Goal: Task Accomplishment & Management: Use online tool/utility

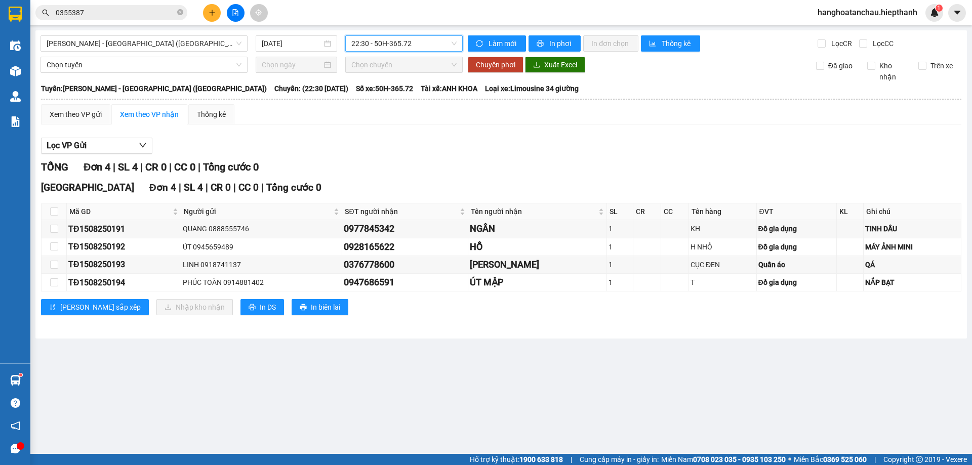
click at [363, 45] on span "22:30 - 50H-365.72" at bounding box center [404, 43] width 105 height 15
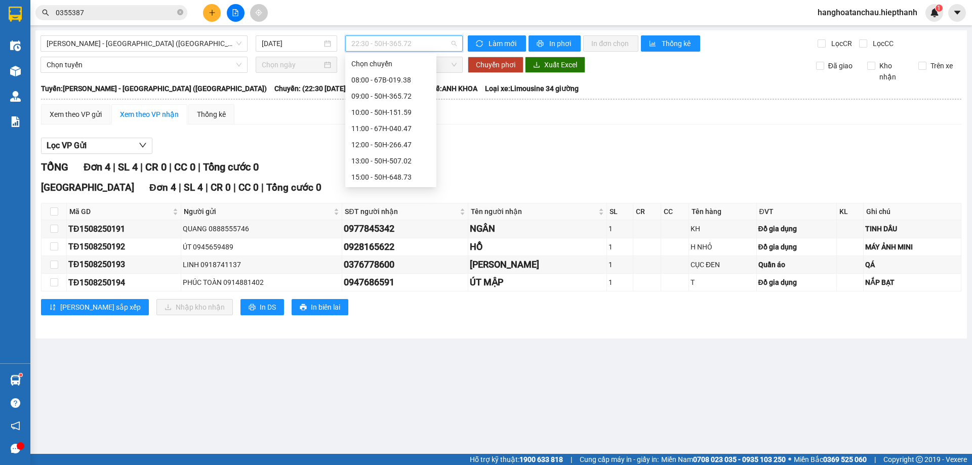
click at [362, 220] on div "19:00 - 67B-017.05" at bounding box center [391, 225] width 79 height 11
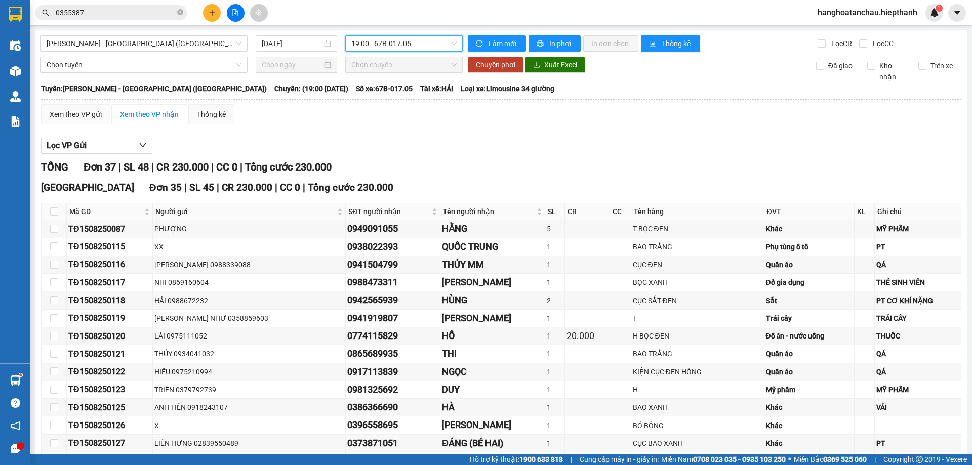
click at [101, 11] on input "0355387" at bounding box center [116, 12] width 120 height 11
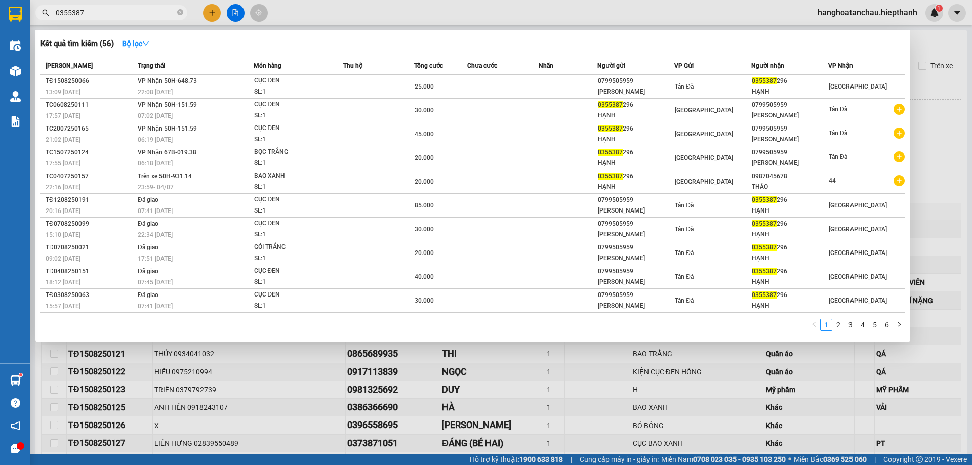
click at [101, 11] on input "0355387" at bounding box center [116, 12] width 120 height 11
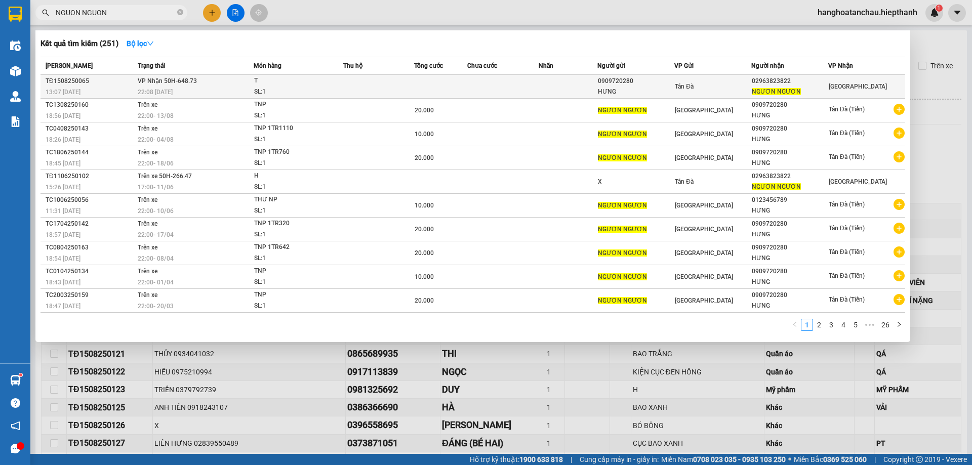
type input "NGUON NGUON"
click at [739, 97] on td "Tản Đà" at bounding box center [713, 87] width 77 height 24
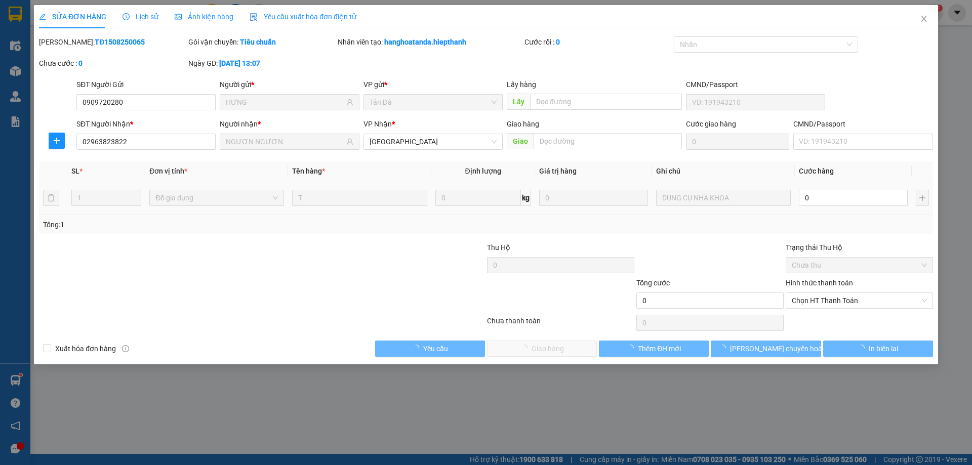
type input "0909720280"
type input "HƯNG"
type input "02963823822"
type input "NGƯƠN NGƯƠN"
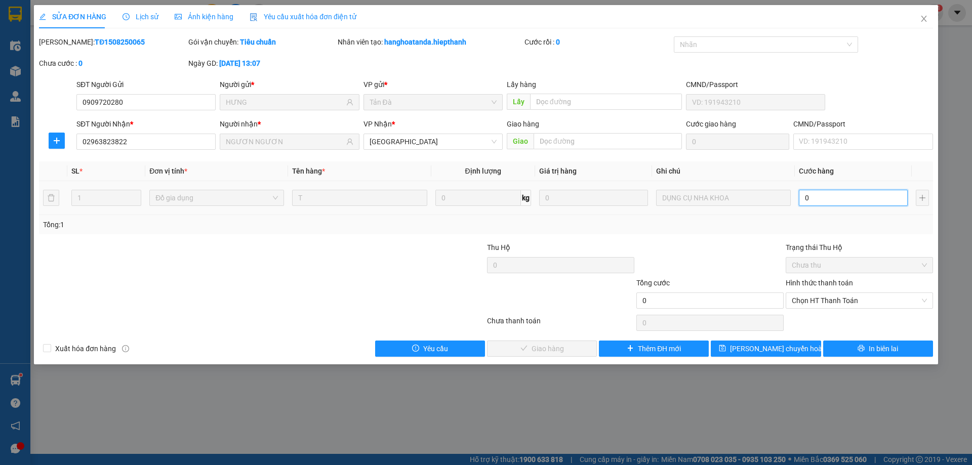
click at [827, 194] on input "0" at bounding box center [853, 198] width 109 height 16
type input "2"
type input "20"
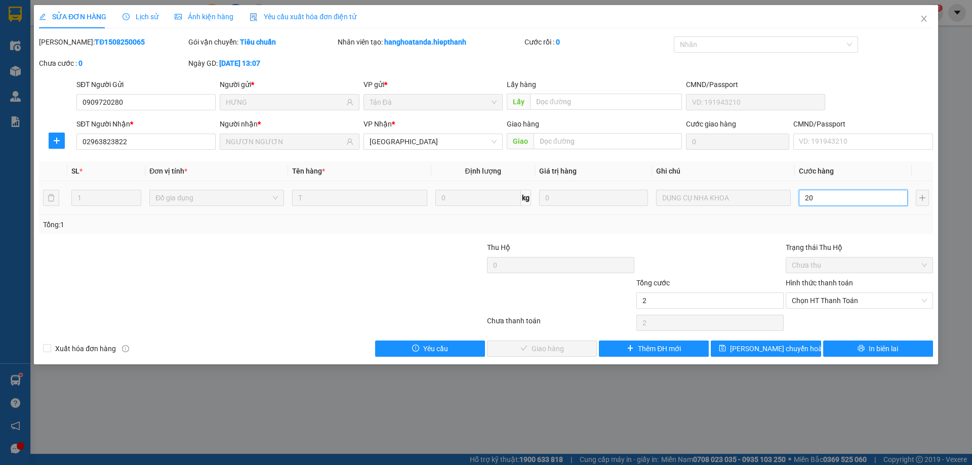
type input "20"
type input "20.000"
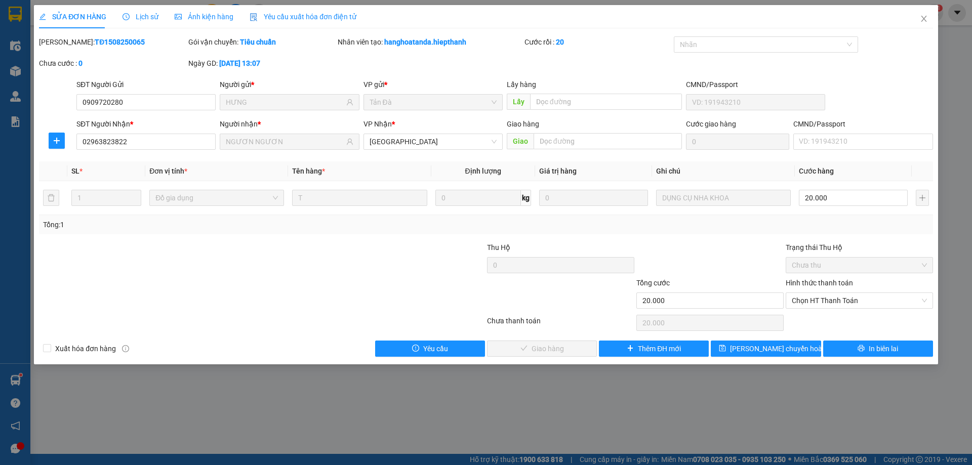
click at [751, 257] on div at bounding box center [710, 259] width 149 height 35
click at [800, 306] on span "Chọn HT Thanh Toán" at bounding box center [859, 300] width 135 height 15
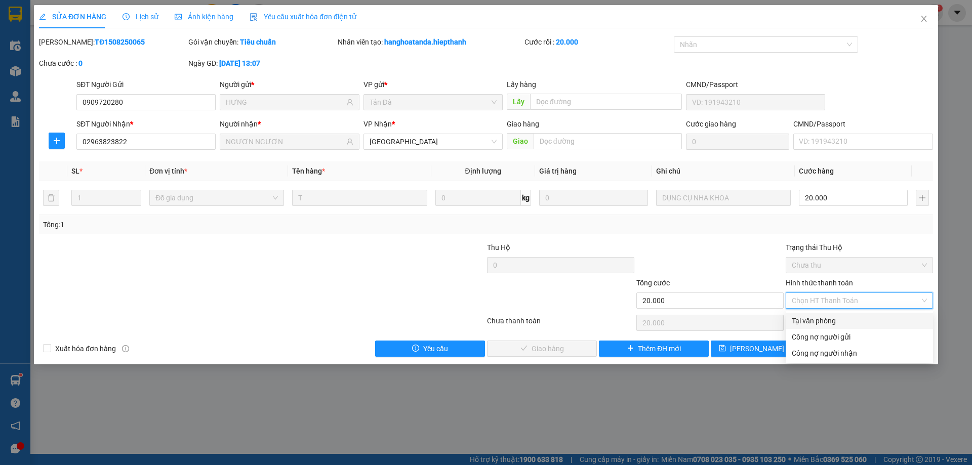
click at [803, 317] on div "Tại văn phòng" at bounding box center [859, 321] width 135 height 11
type input "0"
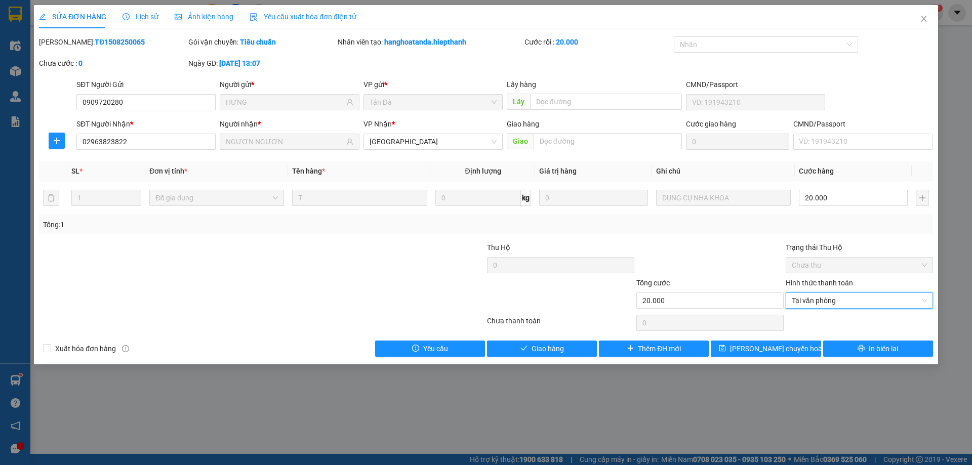
click at [584, 338] on div "Total Paid Fee 0 Total UnPaid Fee 0 Cash Collection Total Fee Mã ĐH: TĐ15082500…" at bounding box center [486, 196] width 894 height 321
click at [581, 343] on button "Giao hàng" at bounding box center [542, 349] width 110 height 16
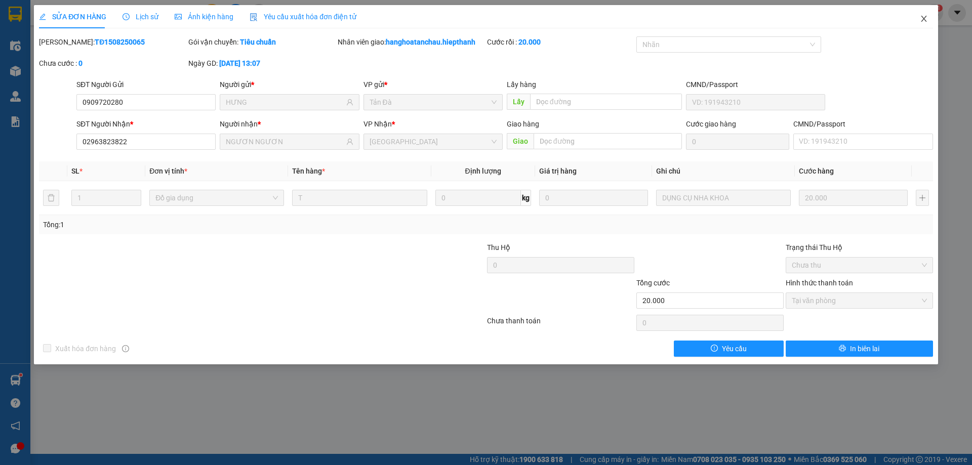
click at [921, 22] on icon "close" at bounding box center [924, 19] width 8 height 8
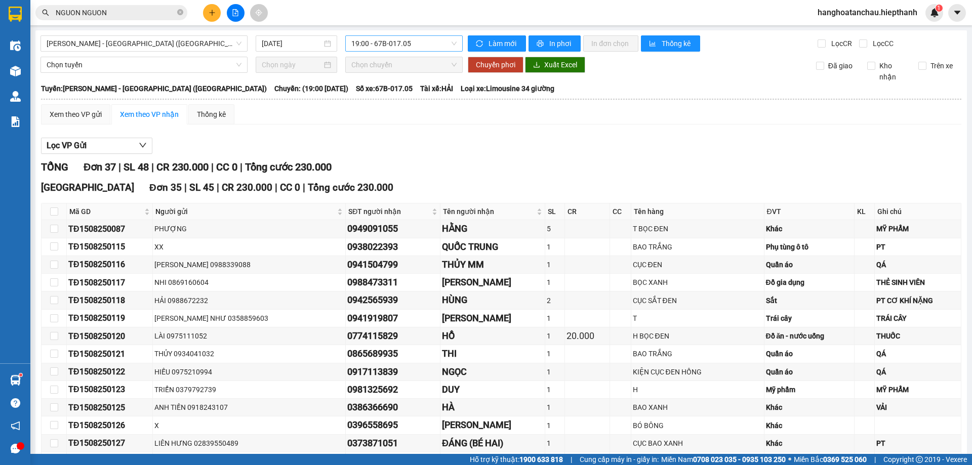
click at [382, 39] on span "19:00 - 67B-017.05" at bounding box center [404, 43] width 105 height 15
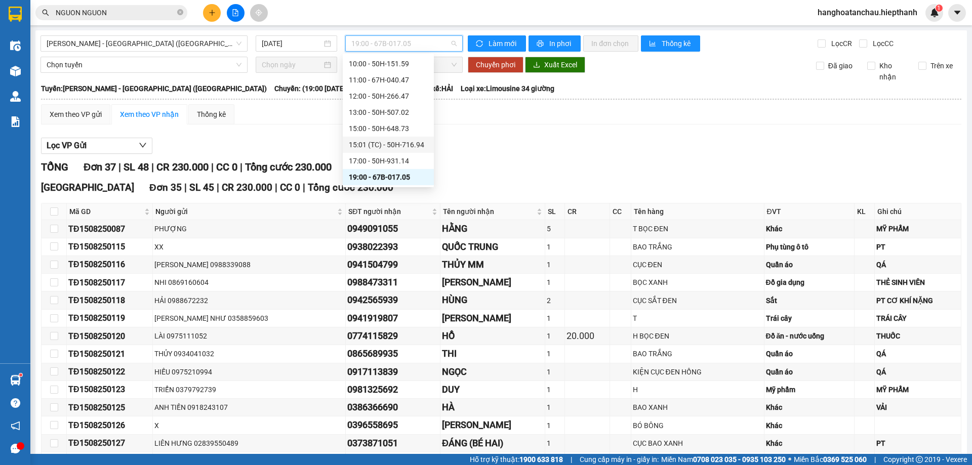
scroll to position [81, 0]
click at [365, 162] on div "21:00 - 67B-019.38" at bounding box center [388, 160] width 79 height 11
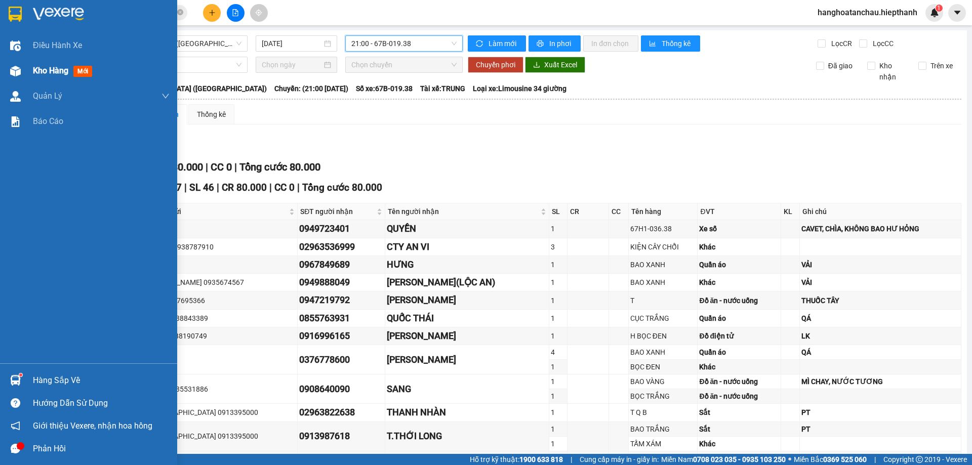
click at [10, 72] on img at bounding box center [15, 71] width 11 height 11
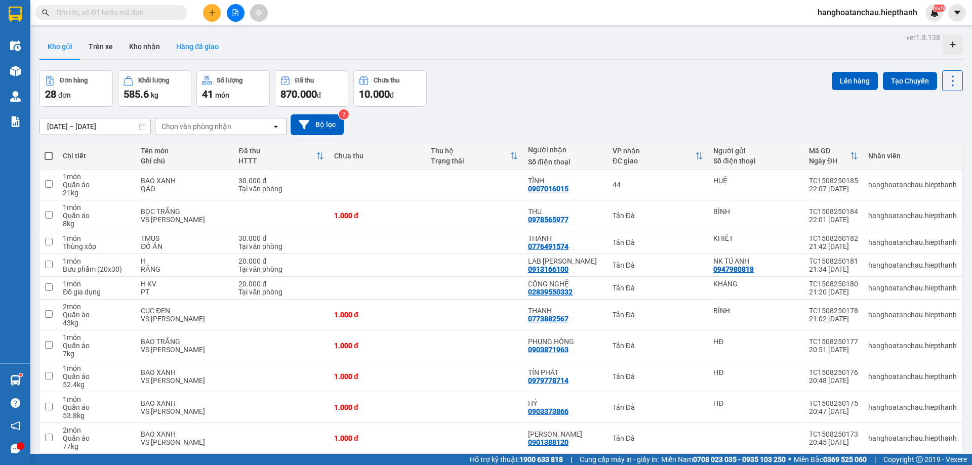
click at [185, 40] on button "Hàng đã giao" at bounding box center [197, 46] width 59 height 24
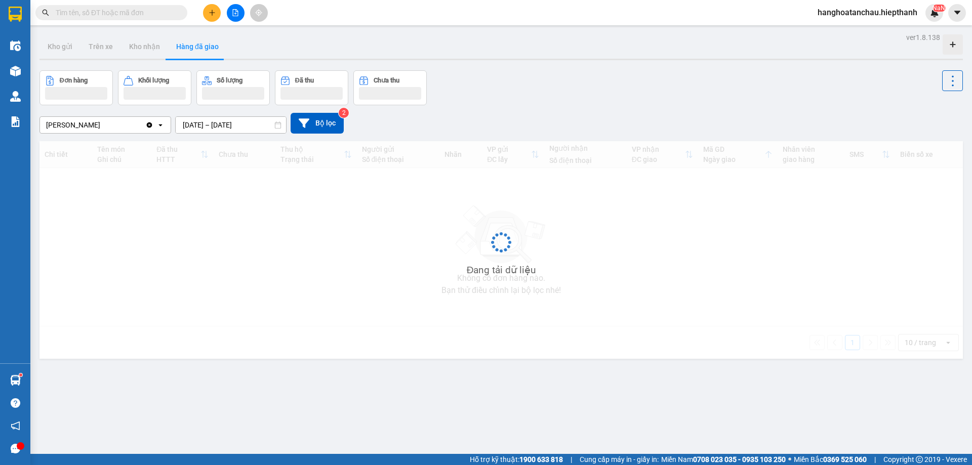
click at [495, 132] on div "Tân Châu Clear value open 13/08/2025 – 15/08/2025 Press the down arrow key to i…" at bounding box center [502, 123] width 924 height 21
click at [497, 118] on div "Tân Châu Clear value open 13/08/2025 – 15/08/2025 Press the down arrow key to i…" at bounding box center [502, 123] width 924 height 21
click at [501, 116] on div "Tân Châu Clear value open 13/08/2025 – 15/08/2025 Press the down arrow key to i…" at bounding box center [502, 123] width 924 height 21
click at [494, 122] on div "Tân Châu Clear value open 13/08/2025 – 15/08/2025 Press the down arrow key to i…" at bounding box center [502, 123] width 924 height 21
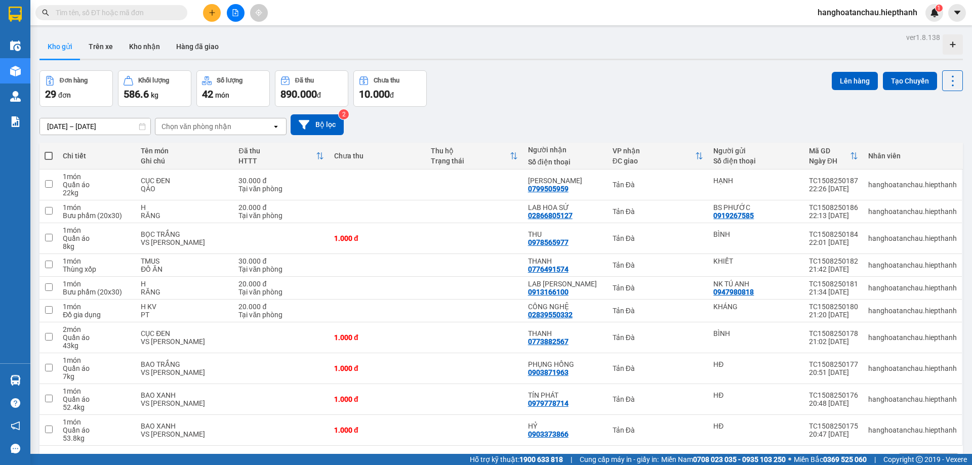
click at [183, 122] on div "Chọn văn phòng nhận" at bounding box center [197, 127] width 70 height 10
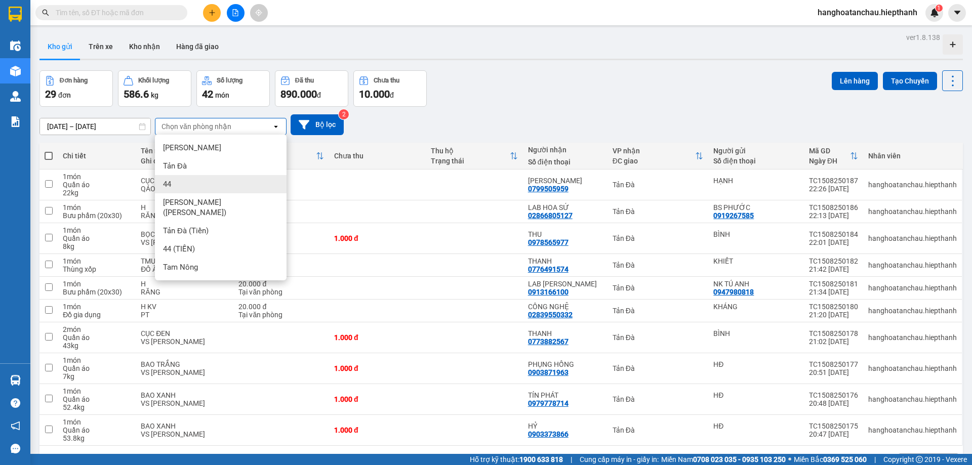
click at [181, 178] on div "44" at bounding box center [221, 184] width 132 height 18
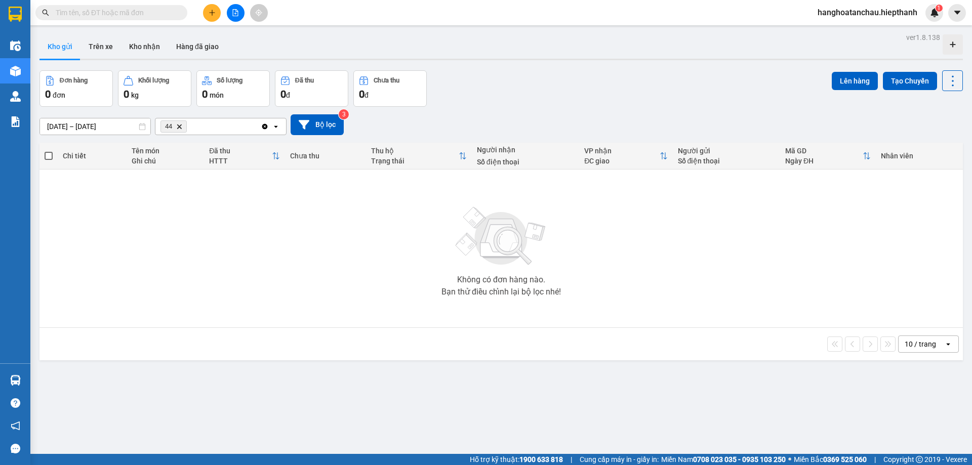
click at [178, 121] on span "44 Delete" at bounding box center [174, 127] width 26 height 12
click at [178, 129] on icon "Delete" at bounding box center [179, 127] width 6 height 6
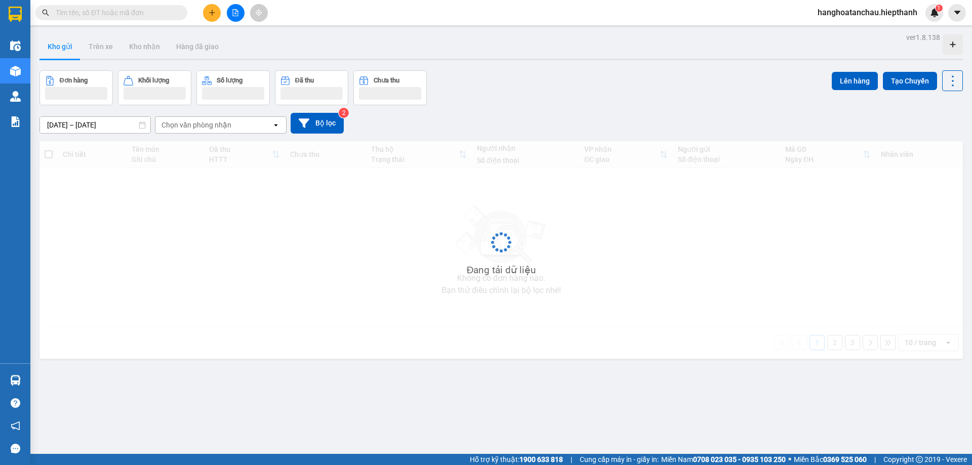
click at [178, 126] on div "Chọn văn phòng nhận" at bounding box center [197, 125] width 70 height 10
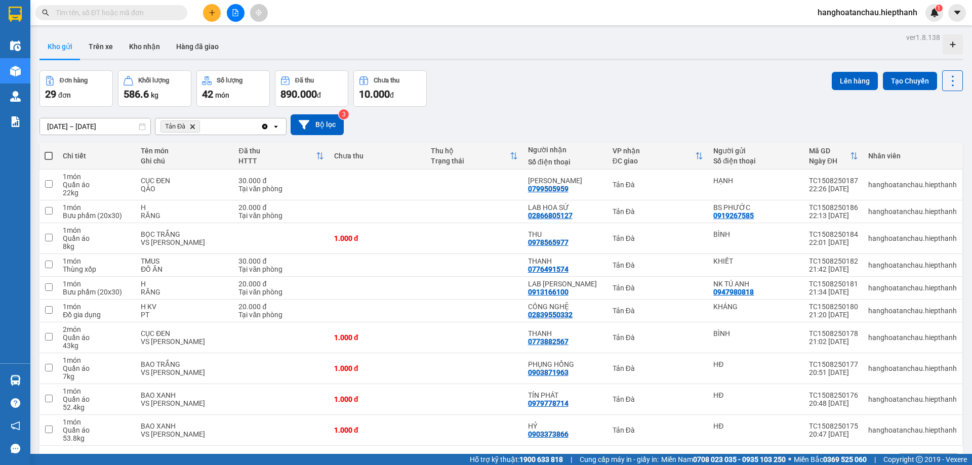
click at [52, 154] on span at bounding box center [49, 156] width 8 height 8
click at [49, 151] on input "checkbox" at bounding box center [49, 151] width 0 height 0
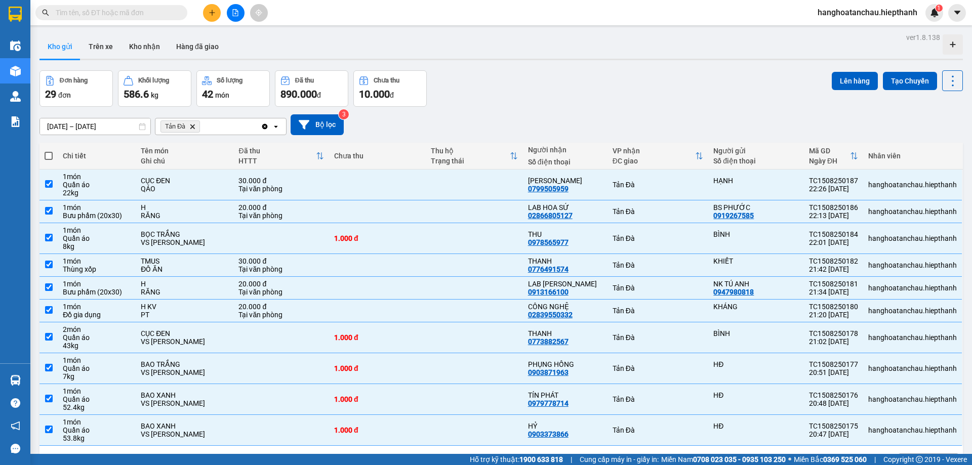
checkbox input "true"
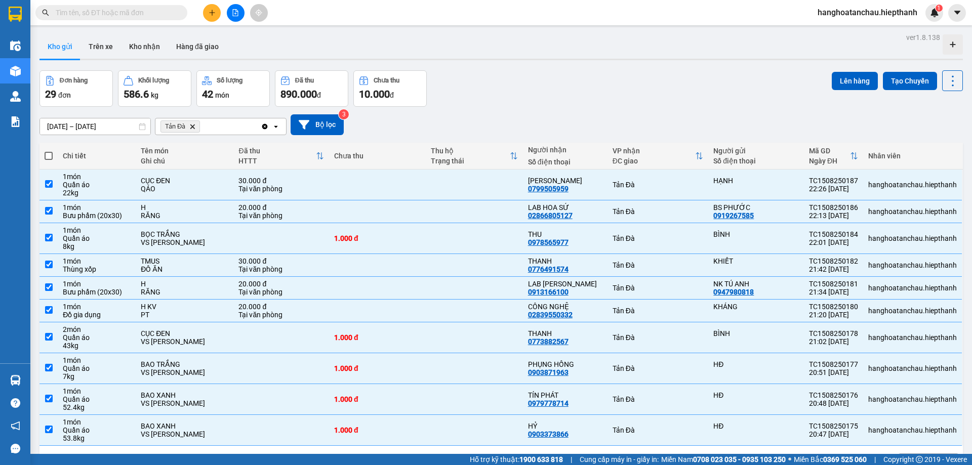
checkbox input "true"
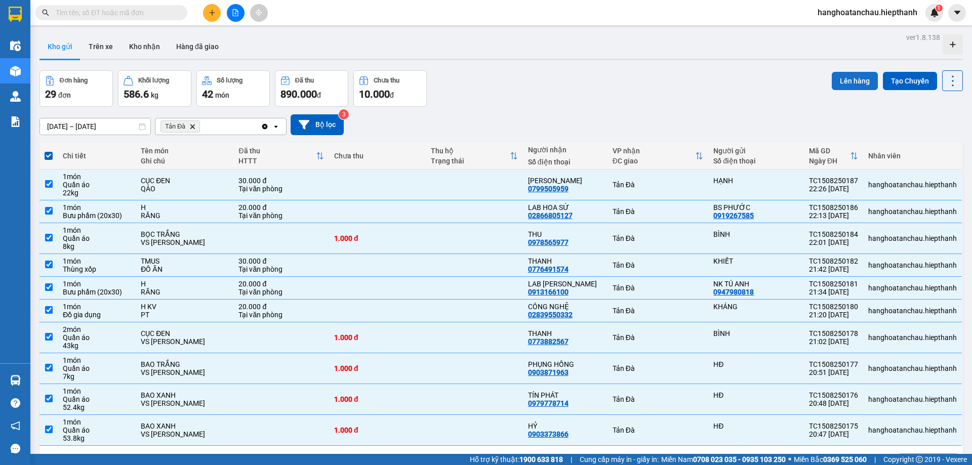
click at [837, 85] on button "Lên hàng" at bounding box center [855, 81] width 46 height 18
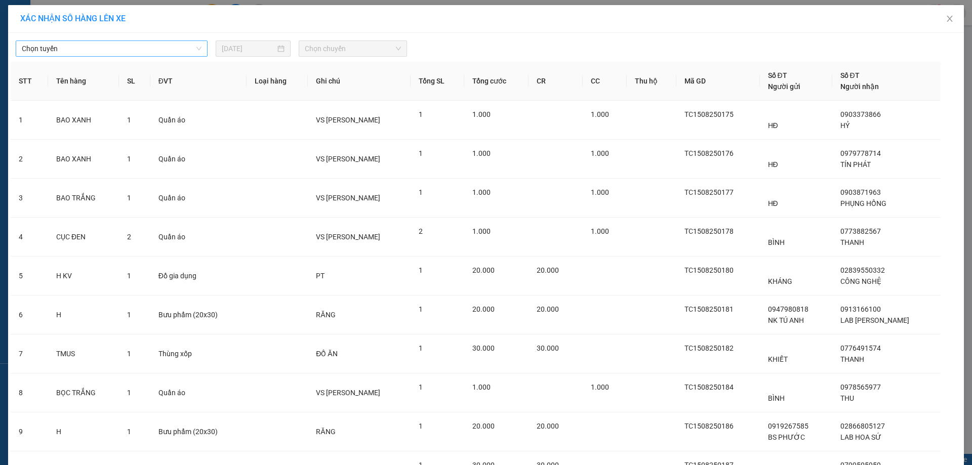
click at [155, 44] on span "Chọn tuyến" at bounding box center [112, 48] width 180 height 15
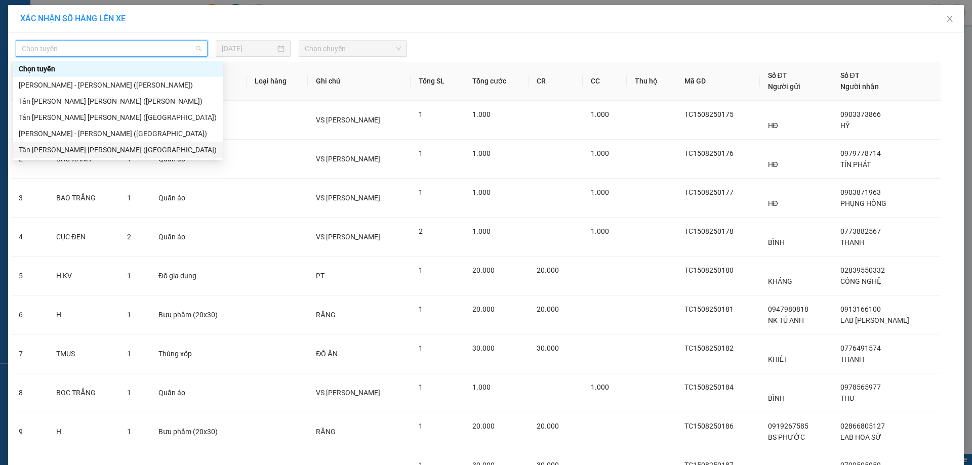
click at [88, 153] on div "Tân [PERSON_NAME] [PERSON_NAME] ([GEOGRAPHIC_DATA])" at bounding box center [118, 149] width 198 height 11
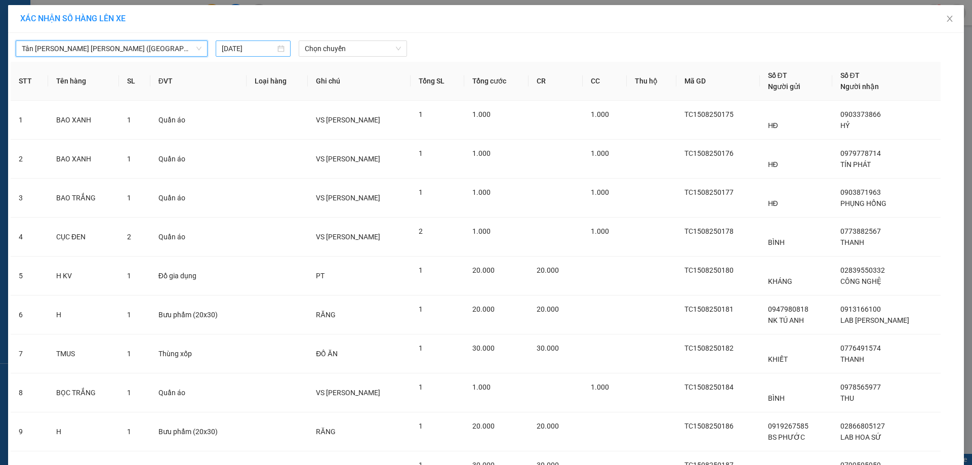
click at [252, 51] on input "[DATE]" at bounding box center [249, 48] width 54 height 11
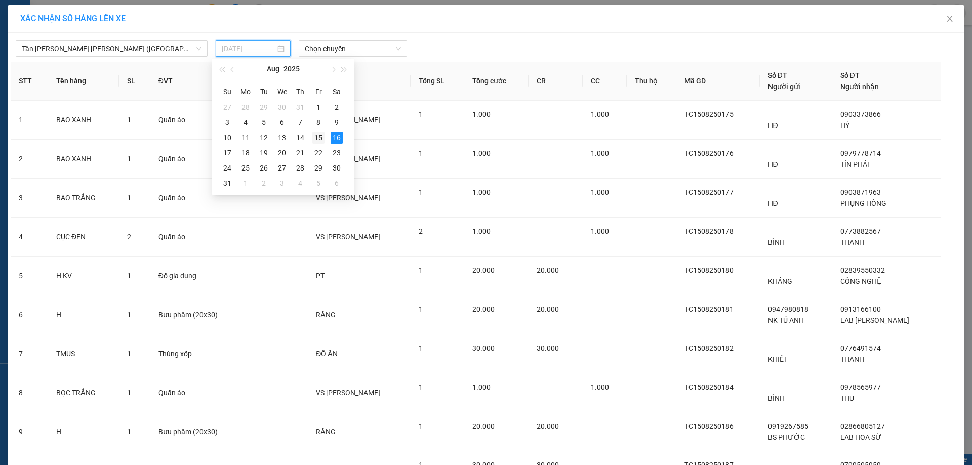
click at [315, 136] on div "15" at bounding box center [319, 138] width 12 height 12
type input "[DATE]"
click at [338, 58] on div "[GEOGRAPHIC_DATA][PERSON_NAME][GEOGRAPHIC_DATA][PERSON_NAME] (Giường) [DATE] [P…" at bounding box center [486, 293] width 956 height 520
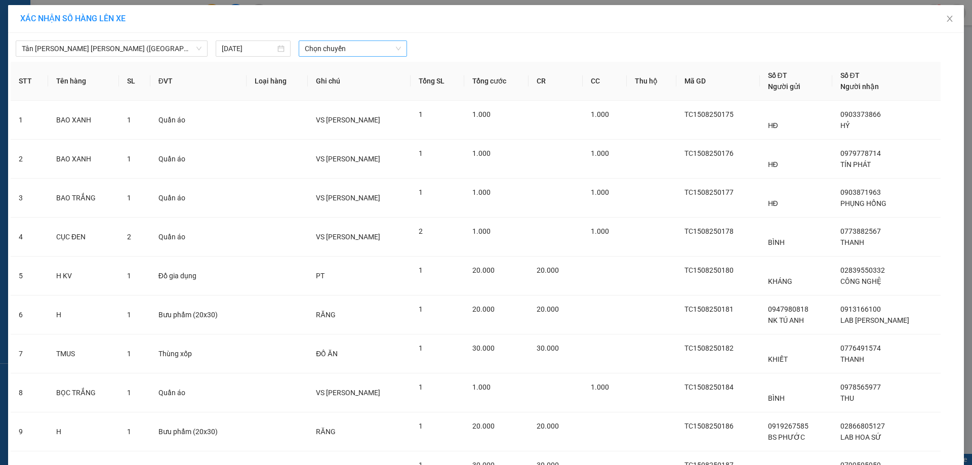
click at [341, 54] on span "Chọn chuyến" at bounding box center [353, 48] width 96 height 15
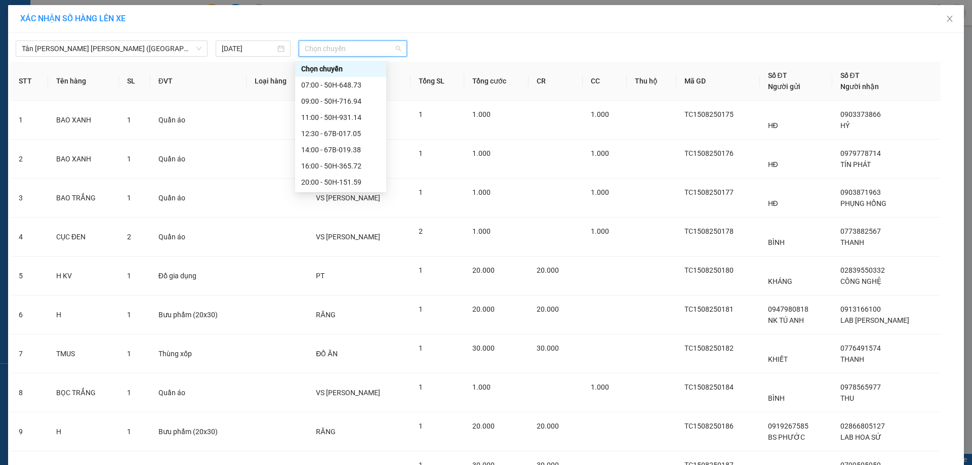
scroll to position [49, 0]
click at [330, 149] on div "22:00 - 67H-040.47" at bounding box center [340, 149] width 79 height 11
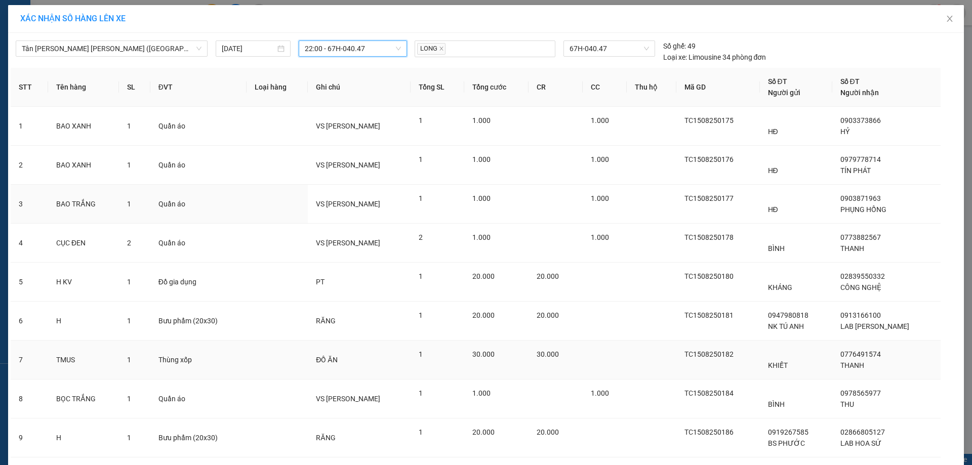
scroll to position [105, 0]
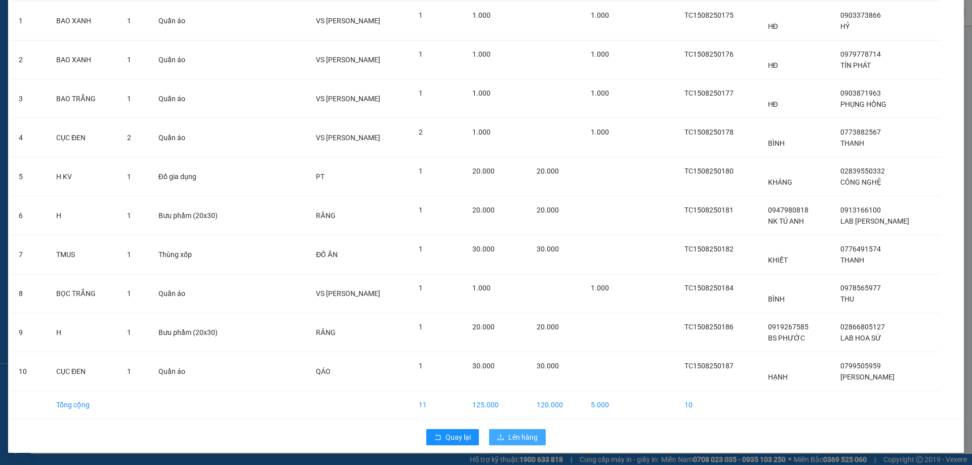
click at [516, 441] on span "Lên hàng" at bounding box center [523, 437] width 29 height 11
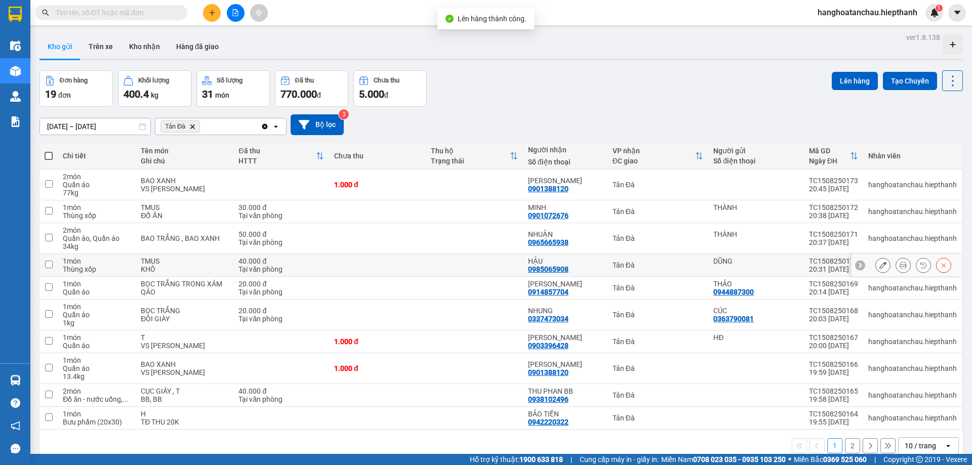
scroll to position [47, 0]
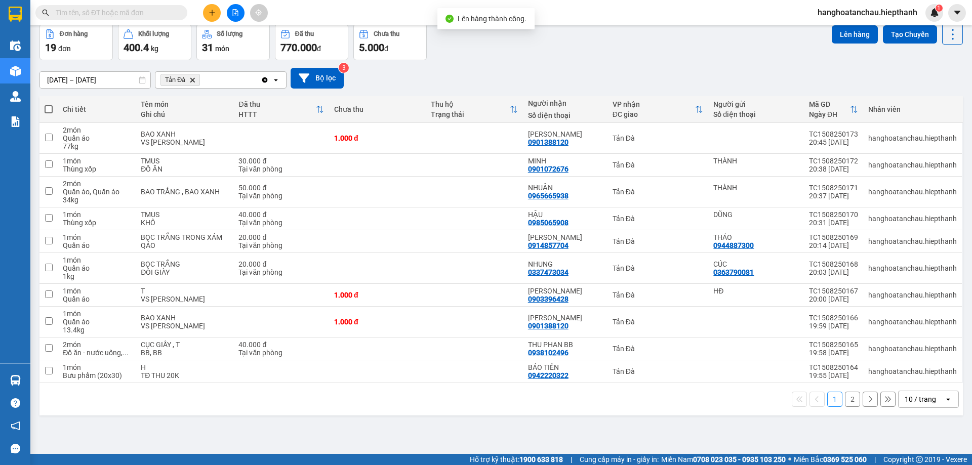
click at [905, 400] on div "10 / trang" at bounding box center [920, 400] width 31 height 10
click at [908, 375] on span "100 / trang" at bounding box center [917, 377] width 36 height 10
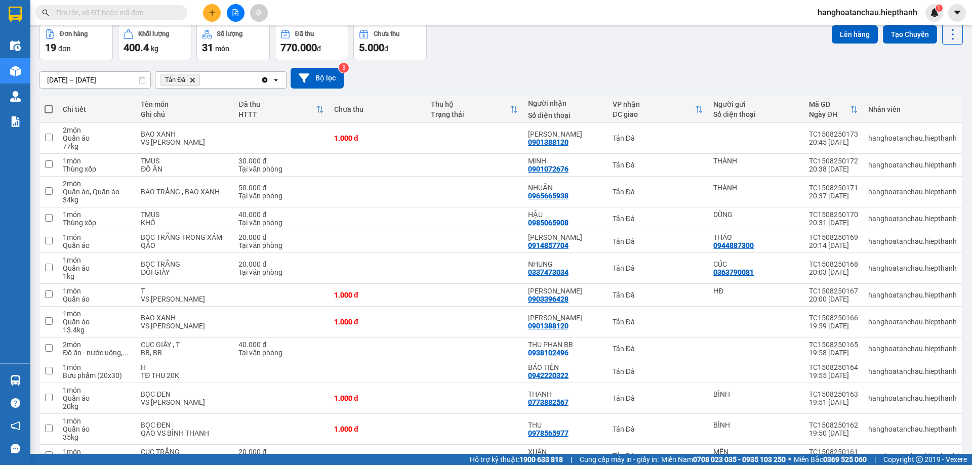
click at [47, 109] on span at bounding box center [49, 109] width 8 height 8
click at [49, 104] on input "checkbox" at bounding box center [49, 104] width 0 height 0
checkbox input "true"
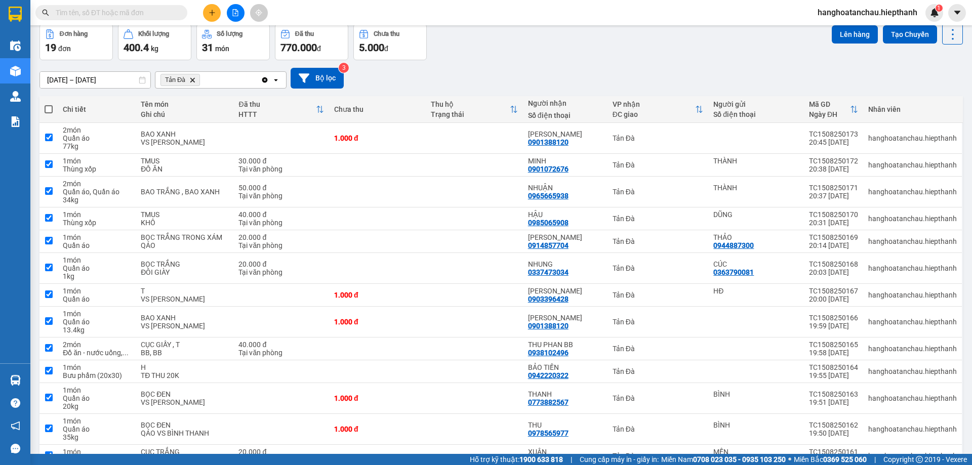
checkbox input "true"
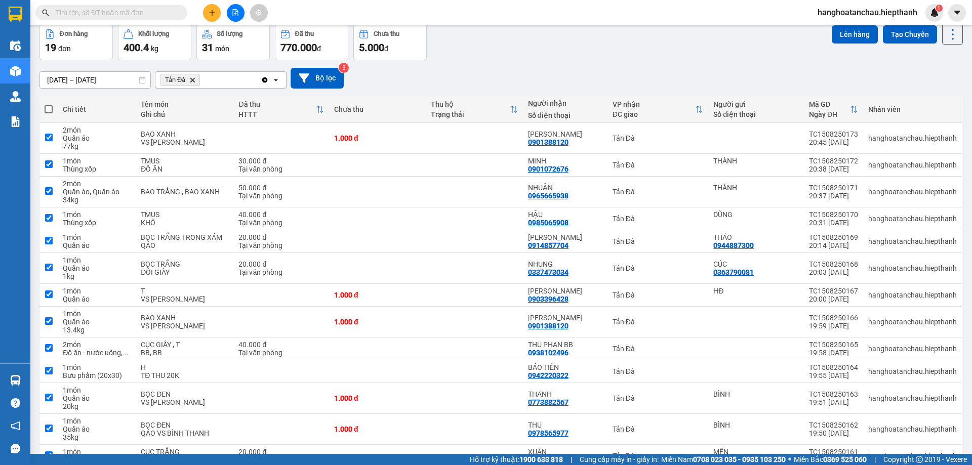
checkbox input "true"
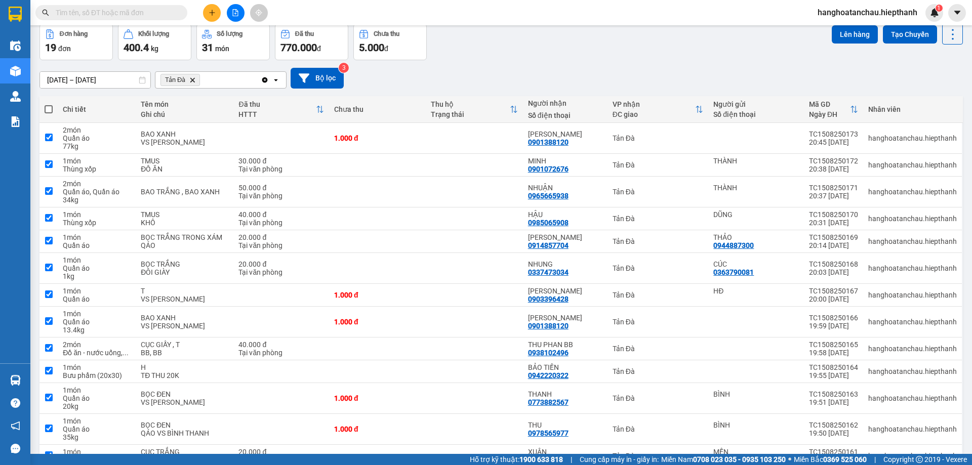
checkbox input "true"
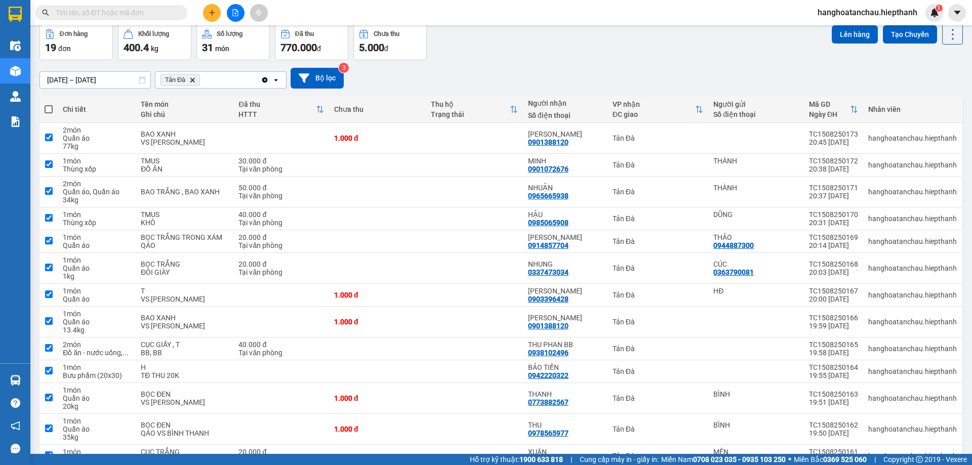
checkbox input "true"
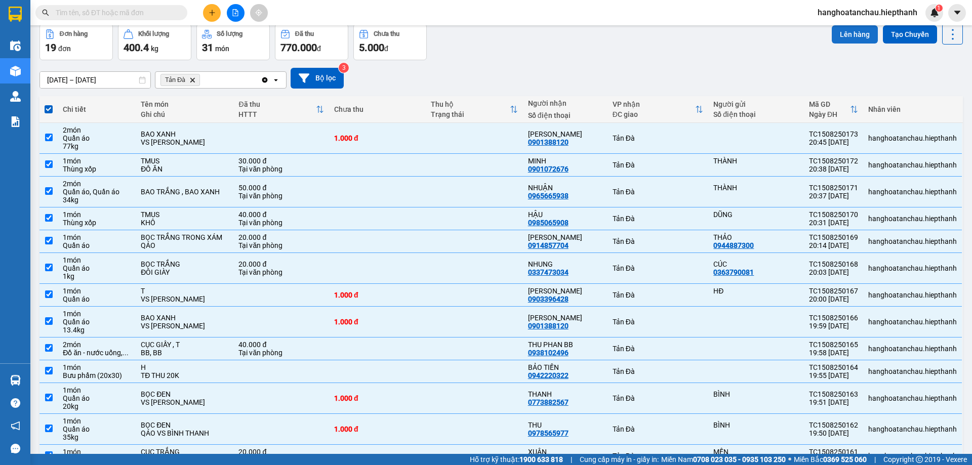
click at [856, 36] on button "Lên hàng" at bounding box center [855, 34] width 46 height 18
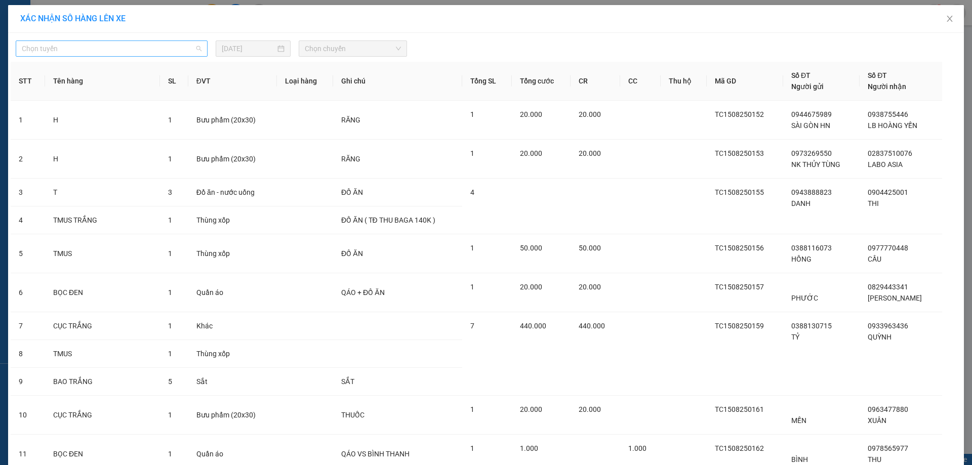
click at [178, 51] on span "Chọn tuyến" at bounding box center [112, 48] width 180 height 15
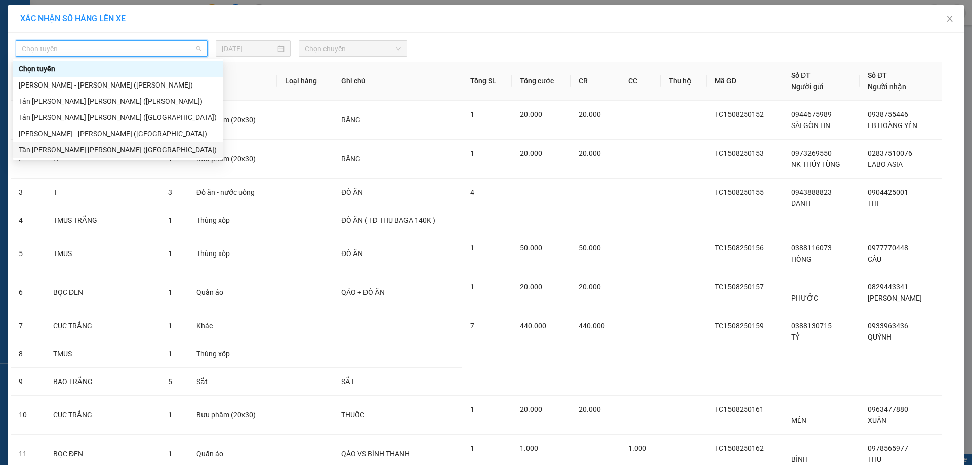
click at [142, 149] on div "Tân [PERSON_NAME] [PERSON_NAME] ([GEOGRAPHIC_DATA])" at bounding box center [118, 149] width 198 height 11
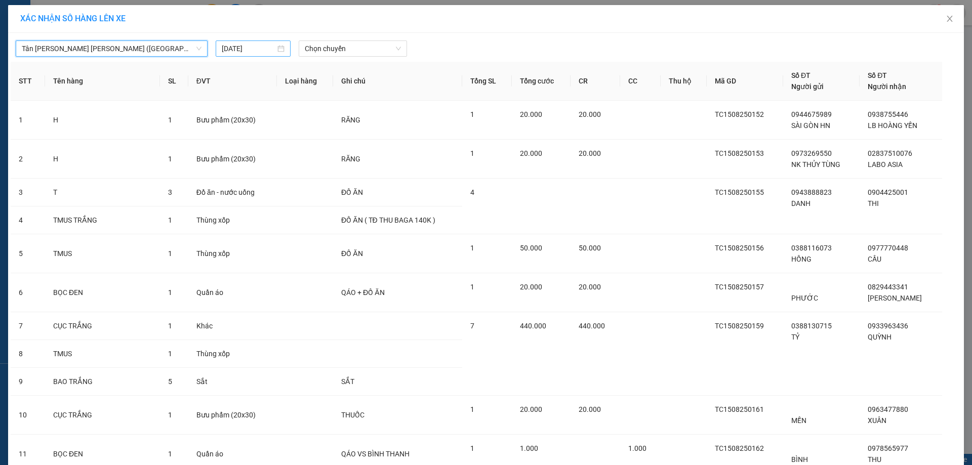
click at [237, 47] on input "[DATE]" at bounding box center [249, 48] width 54 height 11
click at [337, 53] on span "Chọn chuyến" at bounding box center [353, 48] width 96 height 15
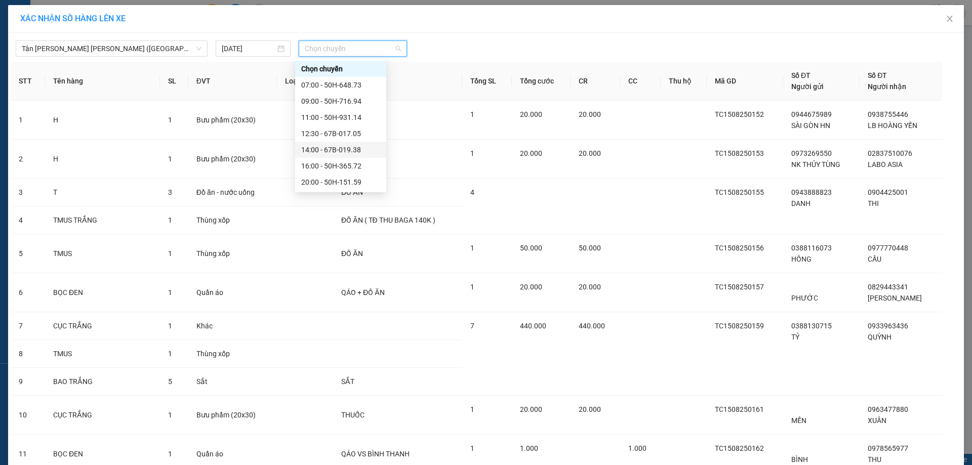
scroll to position [49, 0]
click at [326, 144] on div "22:00 - 67H-040.47" at bounding box center [340, 150] width 91 height 16
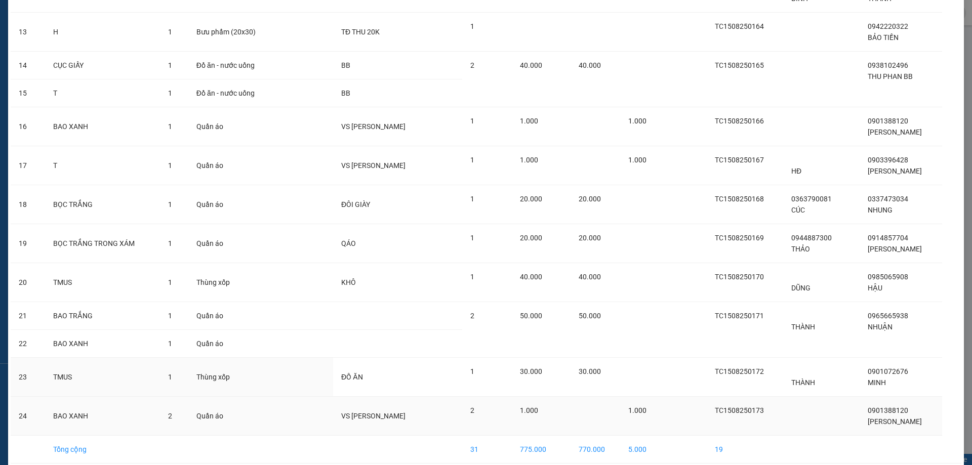
scroll to position [551, 0]
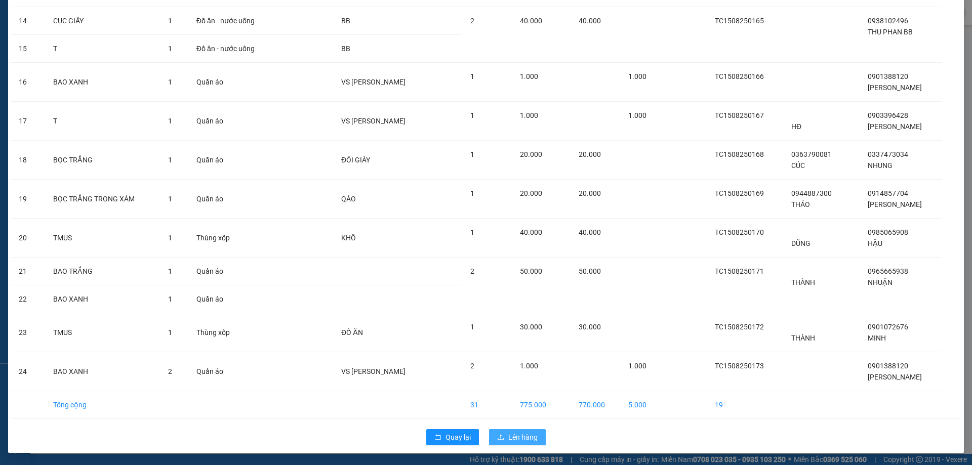
click at [515, 435] on span "Lên hàng" at bounding box center [523, 437] width 29 height 11
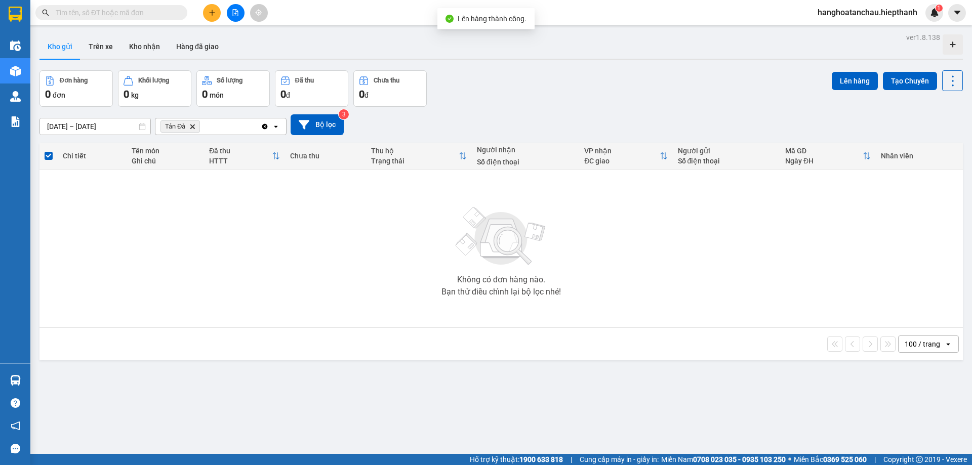
click at [192, 123] on span "Tản Đà Delete" at bounding box center [181, 127] width 40 height 12
click at [196, 129] on icon "Delete" at bounding box center [192, 127] width 6 height 6
click at [202, 43] on button "Hàng đã giao" at bounding box center [197, 46] width 59 height 24
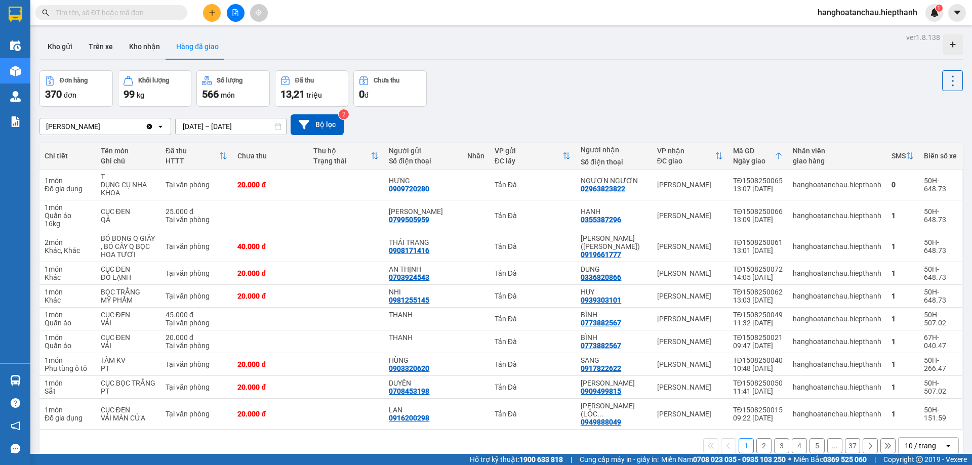
scroll to position [47, 0]
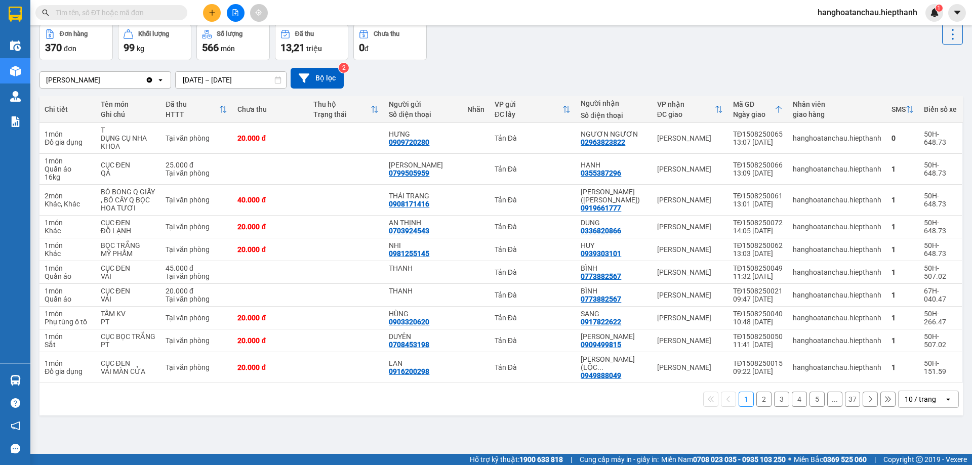
click at [907, 395] on div "10 / trang" at bounding box center [920, 400] width 31 height 10
click at [912, 318] on span "20 / trang" at bounding box center [915, 314] width 32 height 10
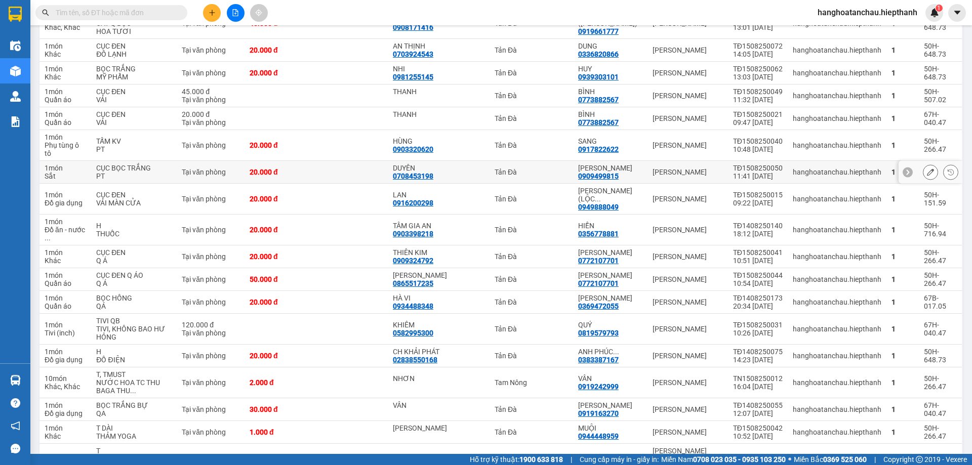
scroll to position [0, 0]
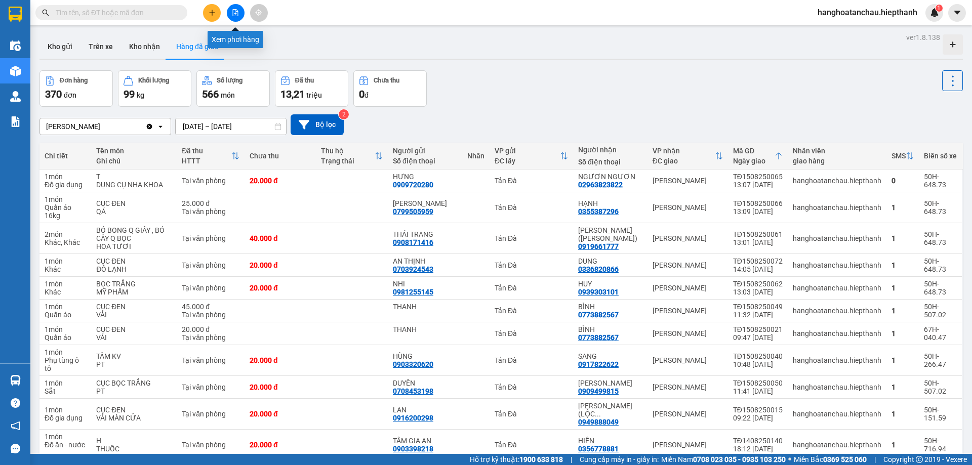
click at [232, 9] on button at bounding box center [236, 13] width 18 height 18
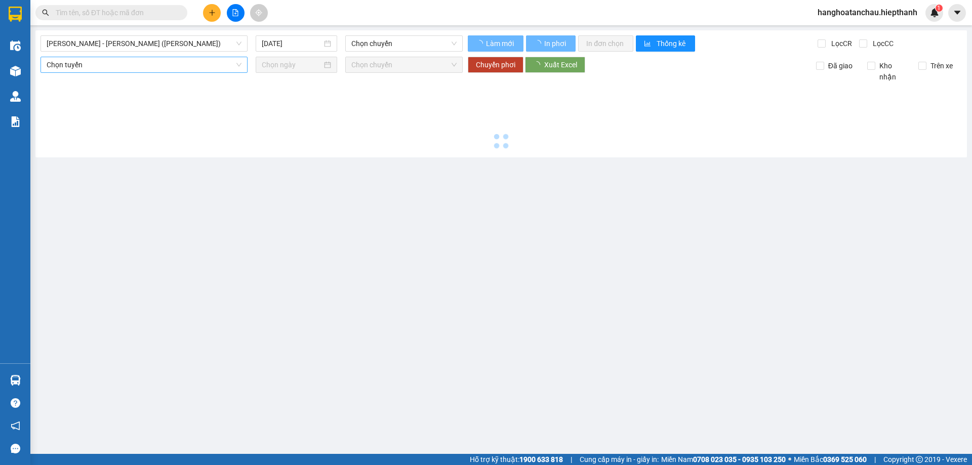
type input "[DATE]"
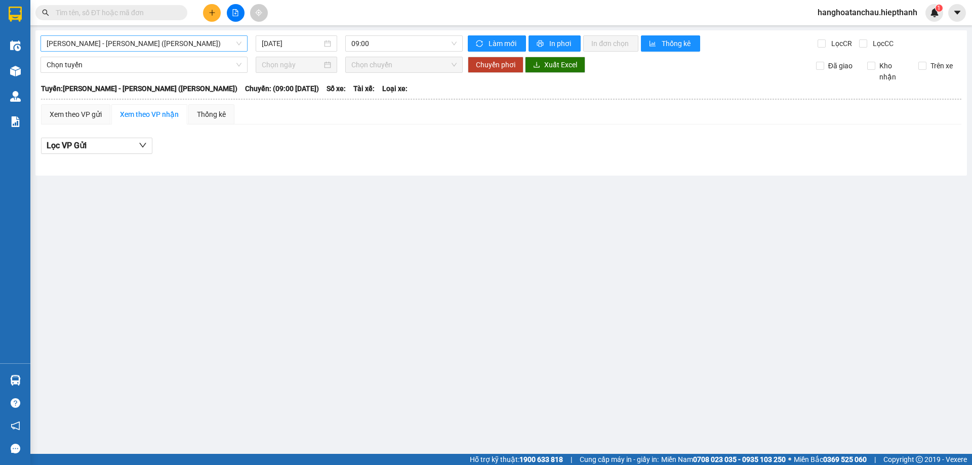
click at [115, 39] on span "[PERSON_NAME] - [PERSON_NAME] ([PERSON_NAME])" at bounding box center [144, 43] width 195 height 15
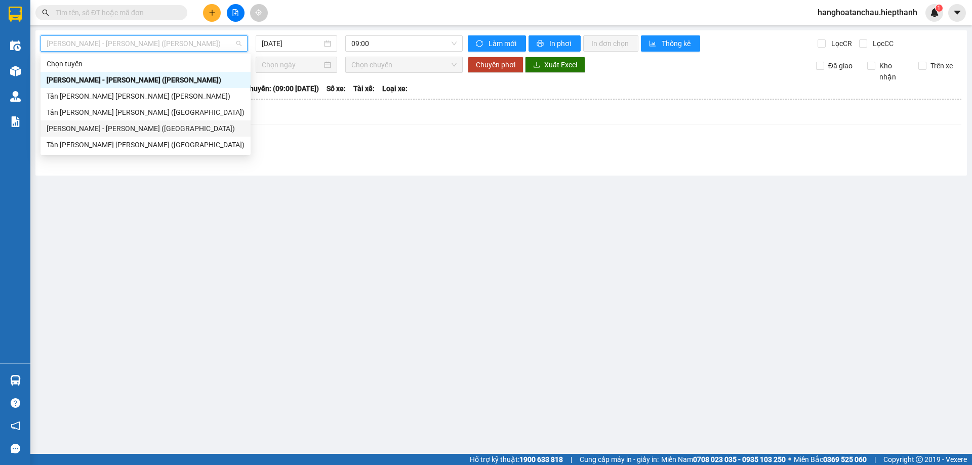
click at [84, 129] on div "[PERSON_NAME] - [PERSON_NAME] ([GEOGRAPHIC_DATA])" at bounding box center [146, 128] width 198 height 11
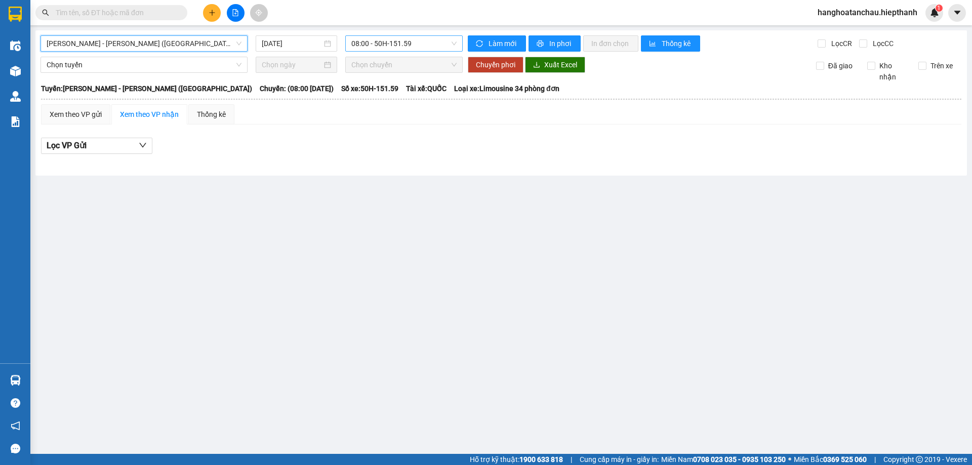
click at [376, 45] on span "08:00 - 50H-151.59" at bounding box center [404, 43] width 105 height 15
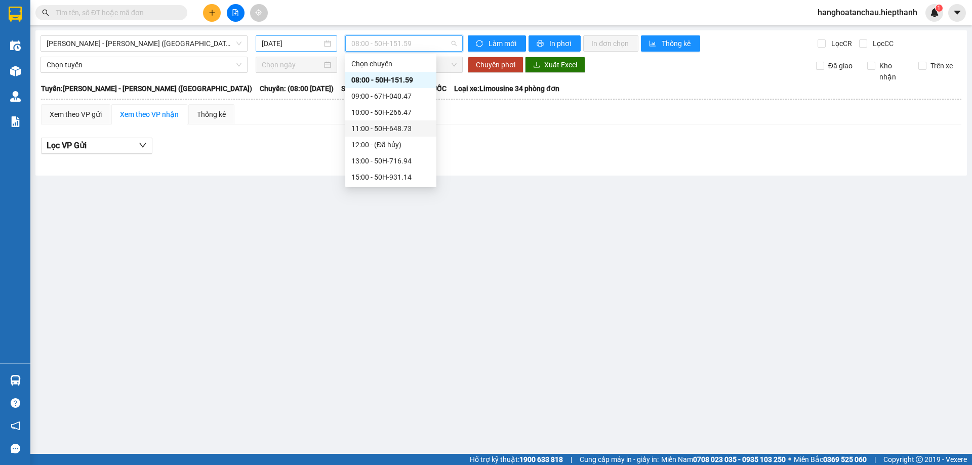
click at [266, 42] on input "[DATE]" at bounding box center [292, 43] width 60 height 11
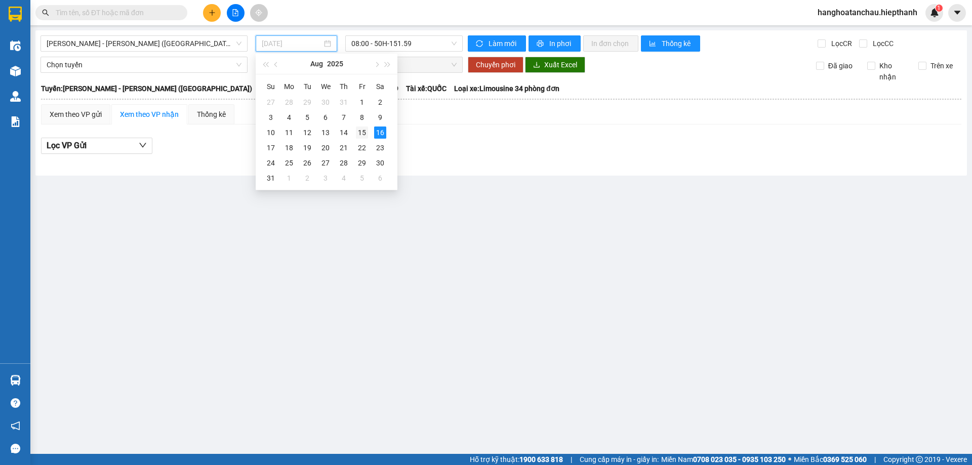
click at [365, 131] on div "15" at bounding box center [362, 133] width 12 height 12
type input "[DATE]"
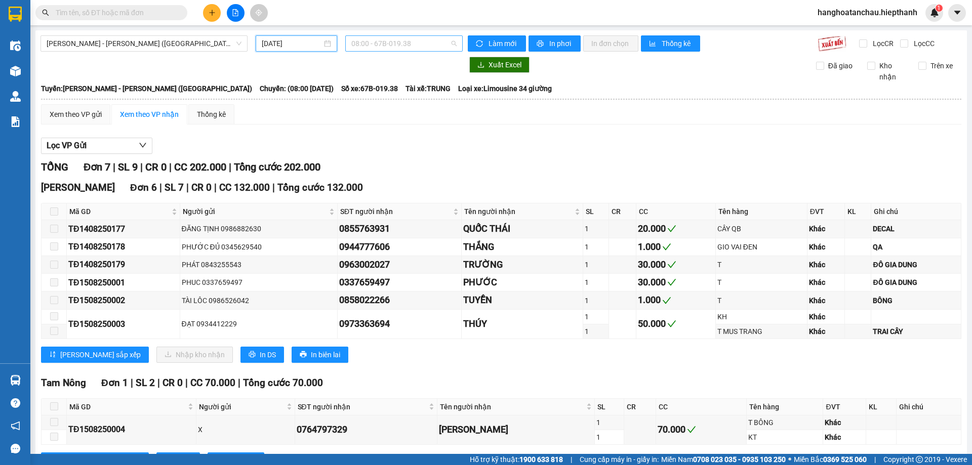
click at [395, 37] on span "08:00 - 67B-019.38" at bounding box center [404, 43] width 105 height 15
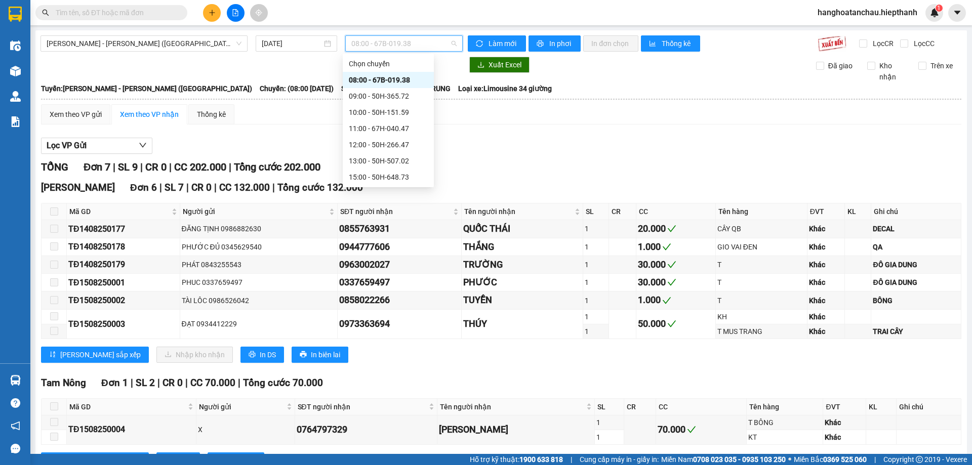
scroll to position [81, 0]
click at [362, 111] on div "15:01 (TC) - 50H-716.94" at bounding box center [388, 112] width 79 height 11
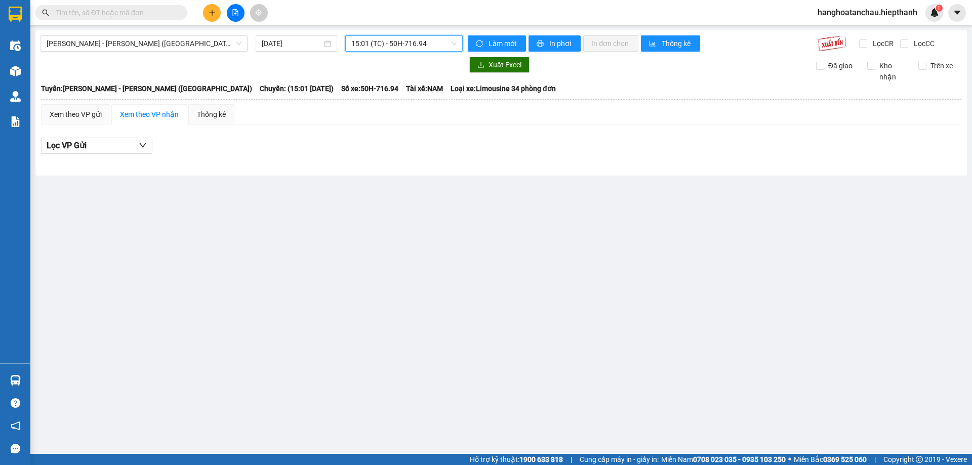
click at [402, 35] on div "[PERSON_NAME] - [PERSON_NAME] ([GEOGRAPHIC_DATA]) [DATE] 15:01 15:01 (TC) - 50H…" at bounding box center [501, 102] width 932 height 145
click at [400, 42] on span "15:01 (TC) - 50H-716.94" at bounding box center [404, 43] width 105 height 15
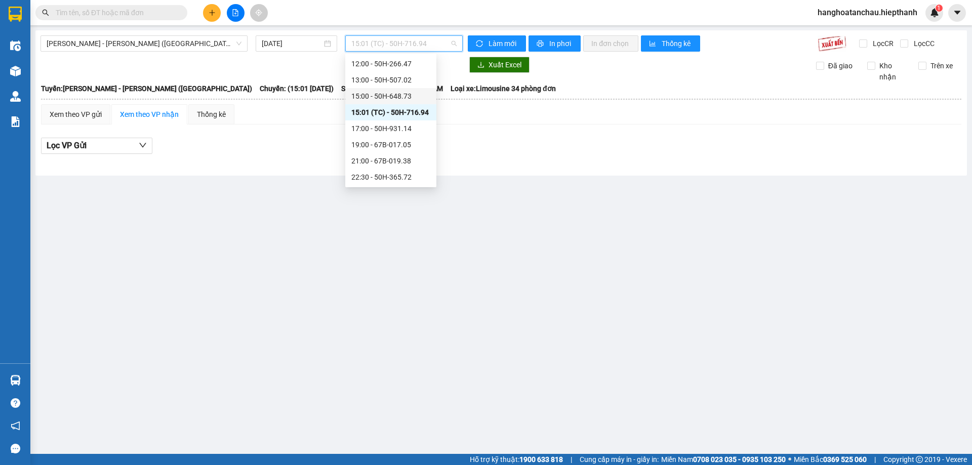
click at [395, 91] on div "15:00 - 50H-648.73" at bounding box center [391, 96] width 79 height 11
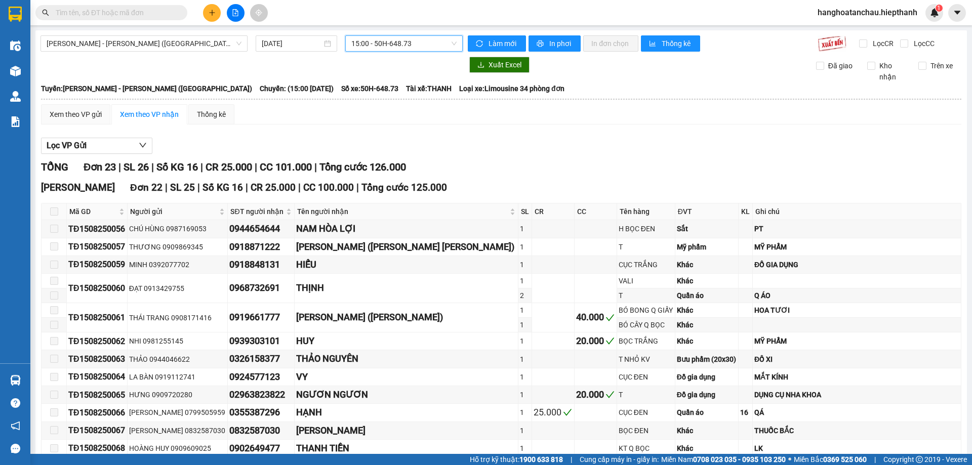
scroll to position [329, 0]
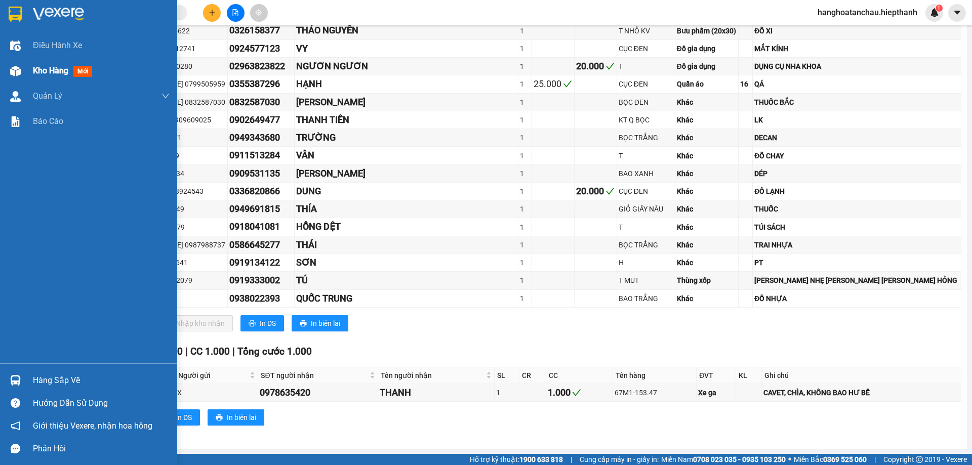
click at [15, 68] on img at bounding box center [15, 71] width 11 height 11
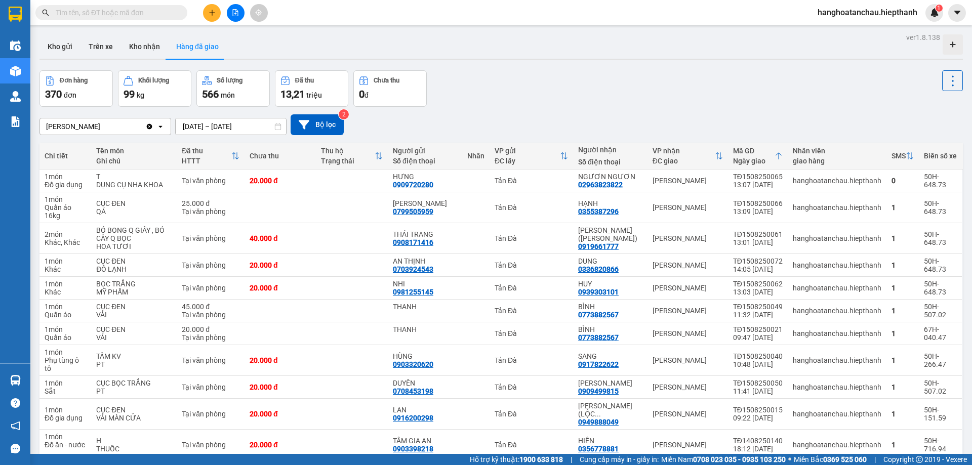
click at [235, 122] on input "[DATE] – [DATE]" at bounding box center [231, 127] width 110 height 16
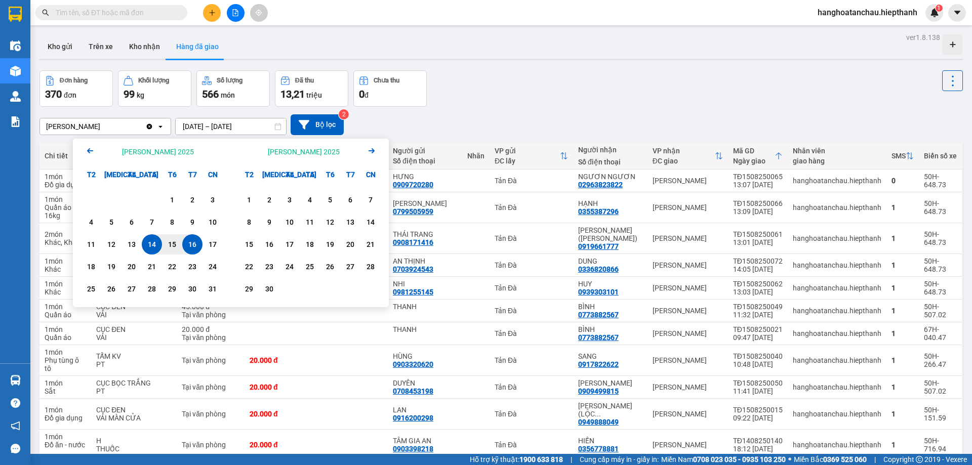
click at [194, 242] on div "16" at bounding box center [192, 245] width 14 height 12
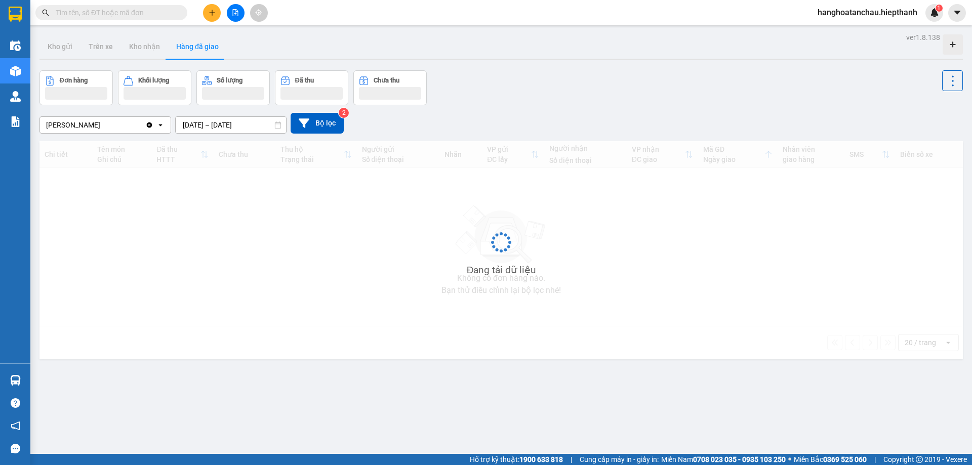
click at [239, 129] on input "[DATE] – [DATE]" at bounding box center [231, 125] width 110 height 16
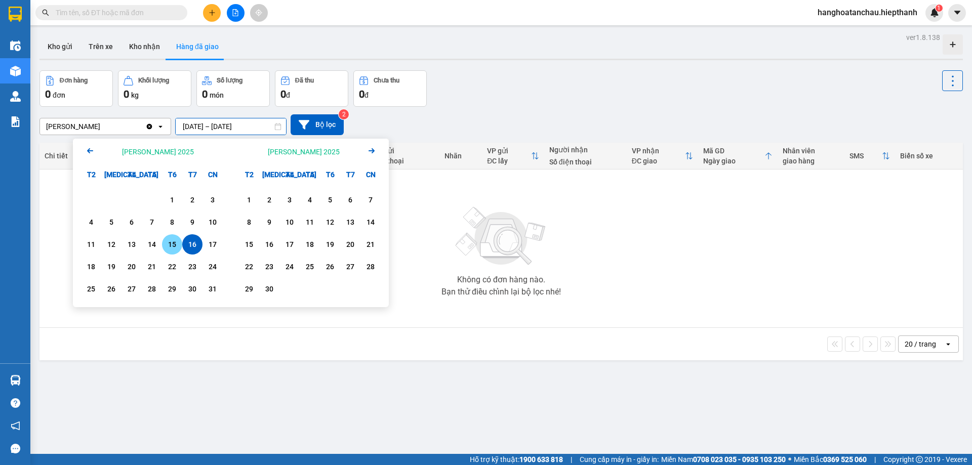
click at [170, 245] on div "15" at bounding box center [172, 245] width 14 height 12
type input "[DATE] – [DATE]"
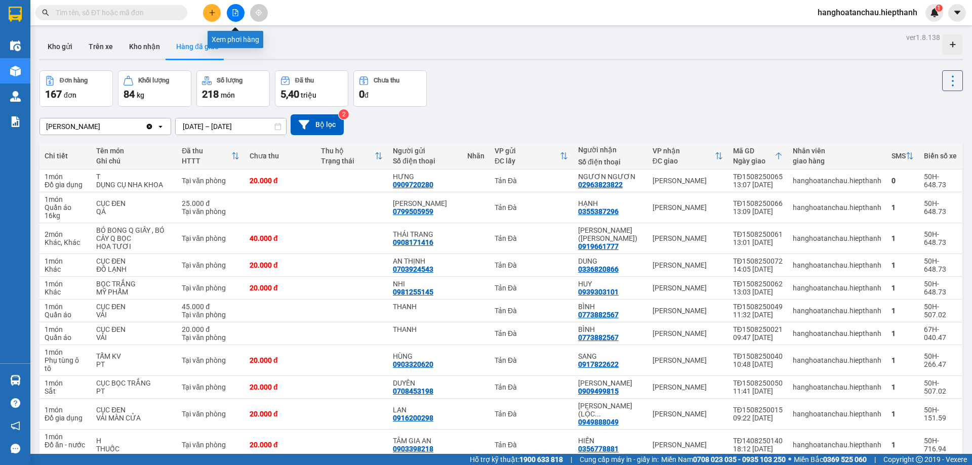
click at [241, 13] on button at bounding box center [236, 13] width 18 height 18
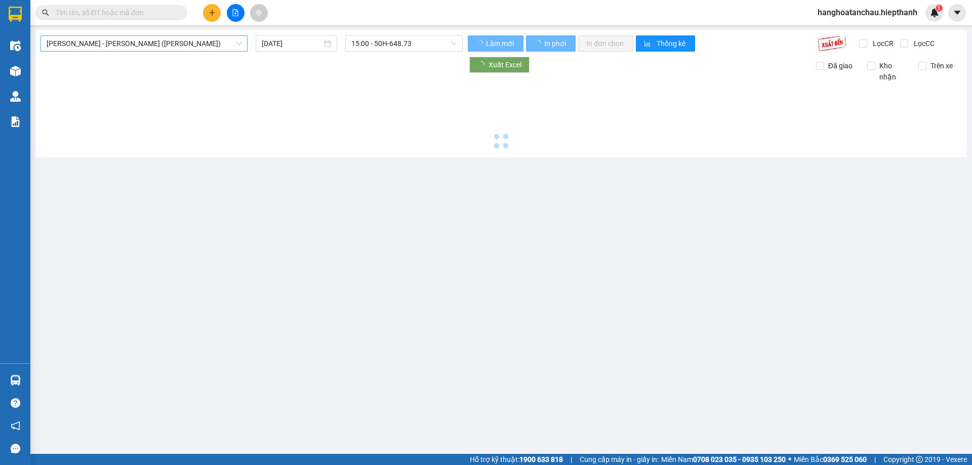
type input "[DATE]"
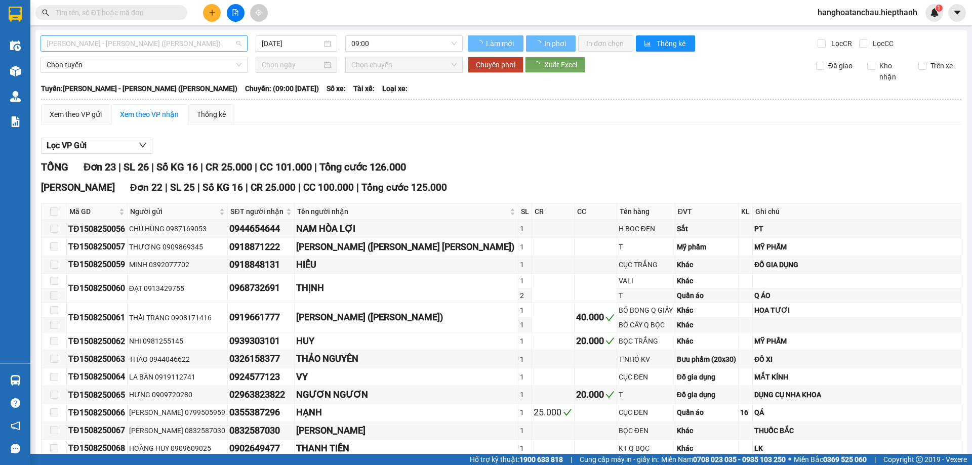
click at [169, 47] on span "[PERSON_NAME] - [PERSON_NAME] ([PERSON_NAME])" at bounding box center [144, 43] width 195 height 15
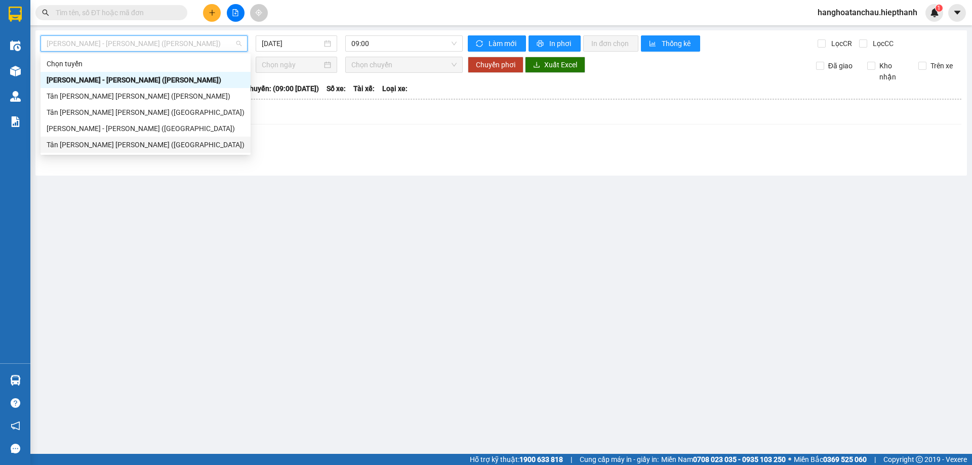
click at [172, 143] on div "Tân [PERSON_NAME] [PERSON_NAME] ([GEOGRAPHIC_DATA])" at bounding box center [146, 144] width 198 height 11
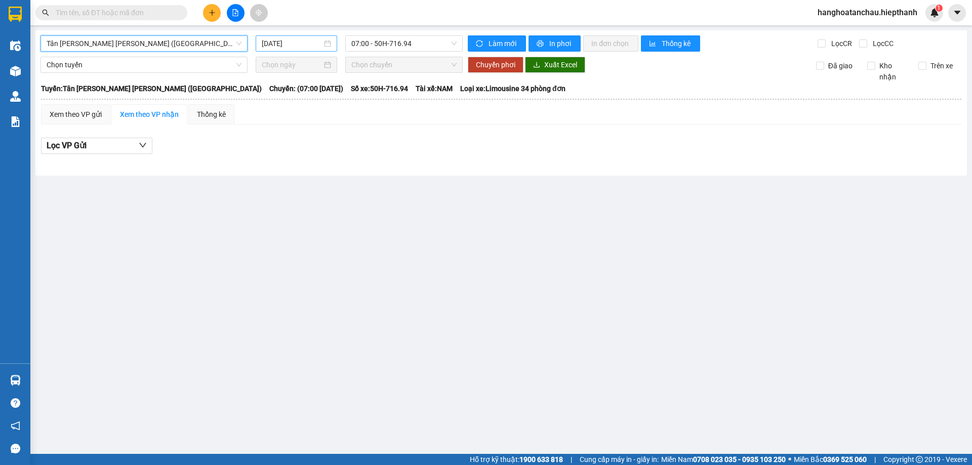
click at [308, 49] on div "[DATE]" at bounding box center [297, 43] width 82 height 16
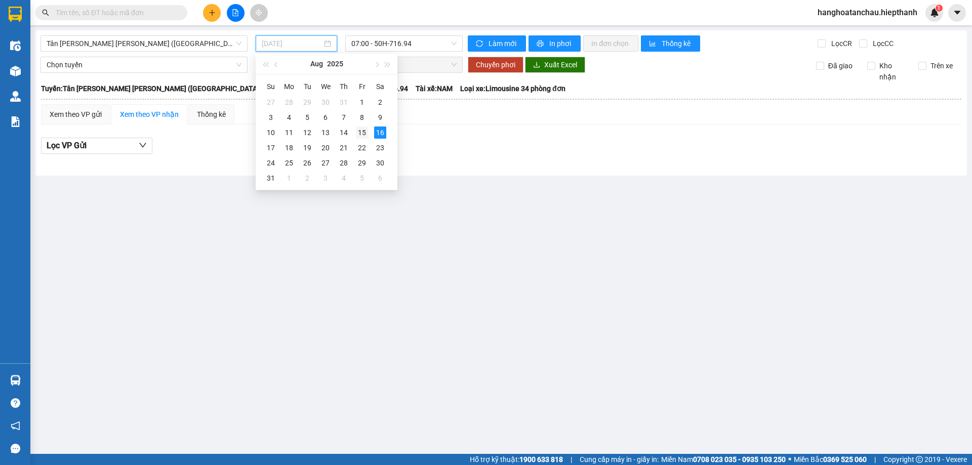
click at [361, 129] on div "15" at bounding box center [362, 133] width 12 height 12
type input "[DATE]"
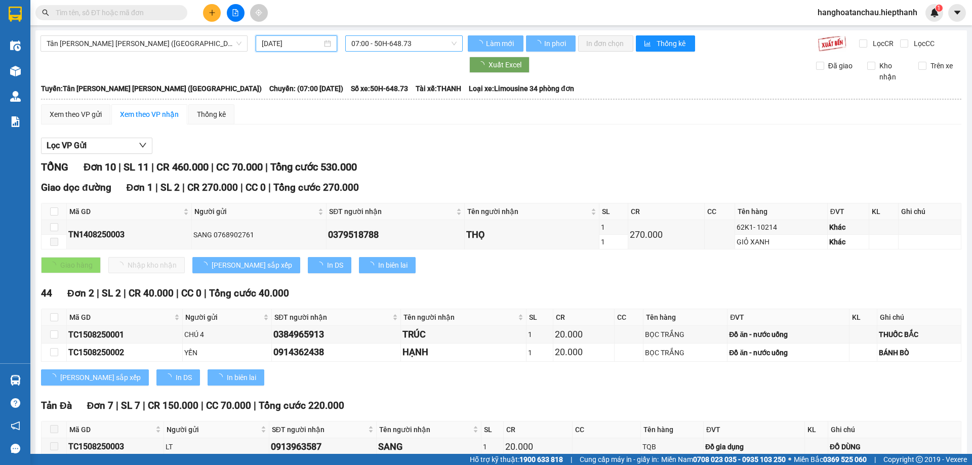
click at [391, 46] on span "07:00 - 50H-648.73" at bounding box center [404, 43] width 105 height 15
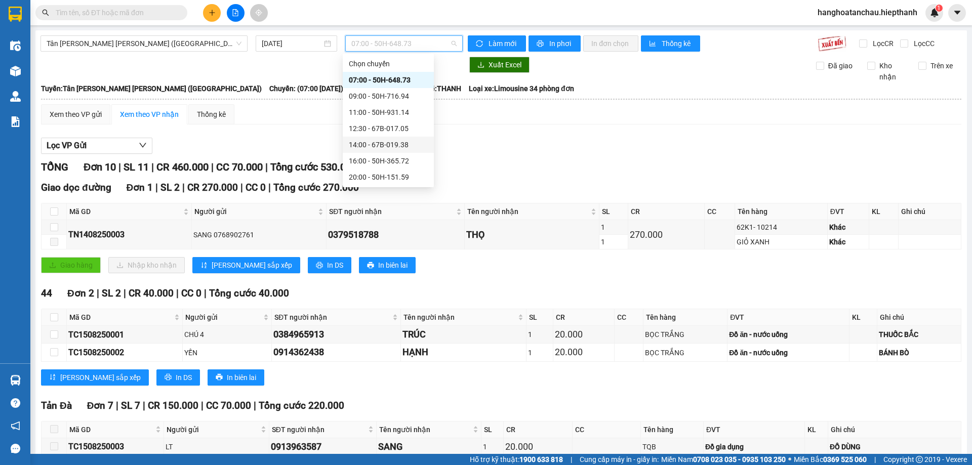
scroll to position [49, 0]
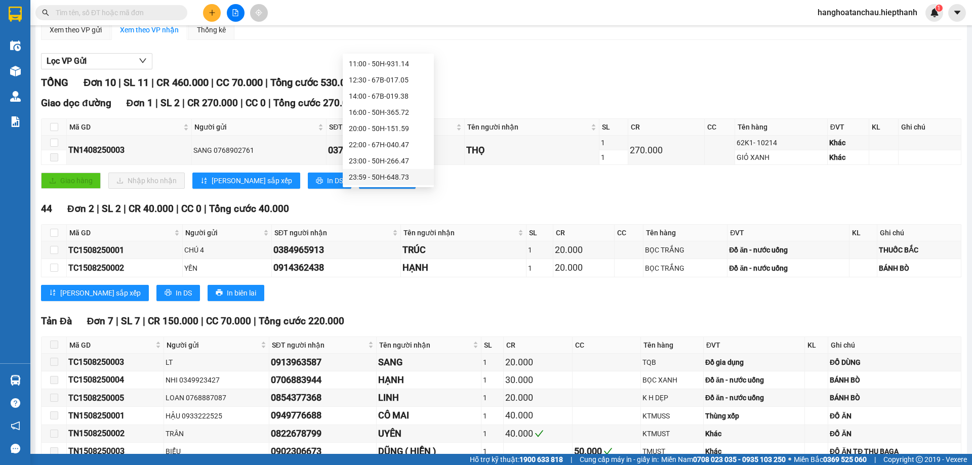
click at [384, 170] on div "23:59 - 50H-648.73" at bounding box center [388, 177] width 91 height 16
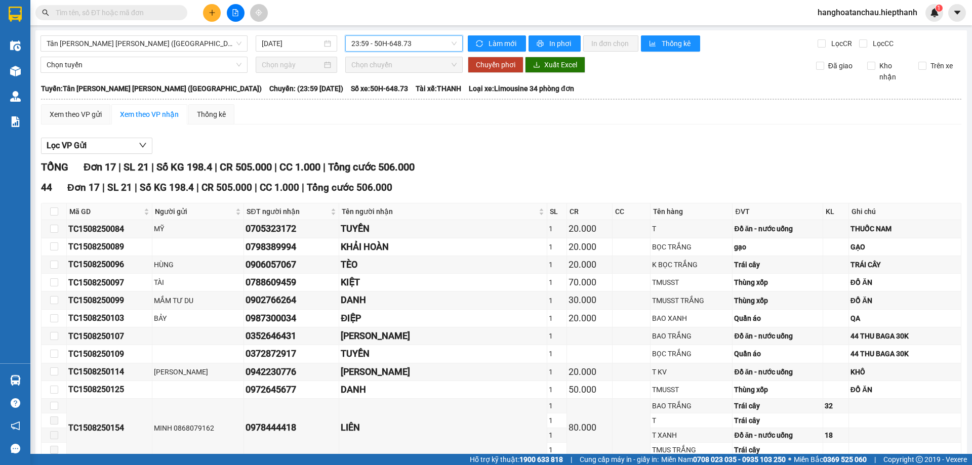
click at [103, 12] on input "text" at bounding box center [116, 12] width 120 height 11
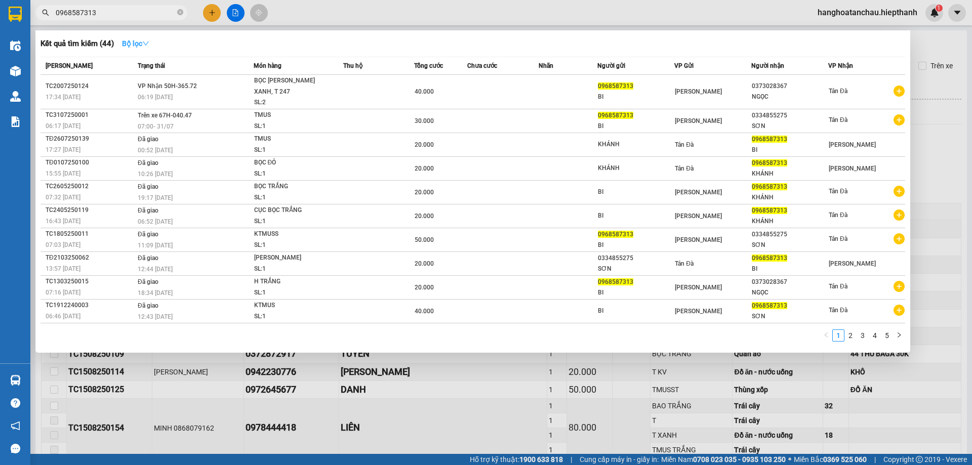
type input "0968587313"
click at [139, 44] on strong "Bộ lọc" at bounding box center [135, 44] width 27 height 8
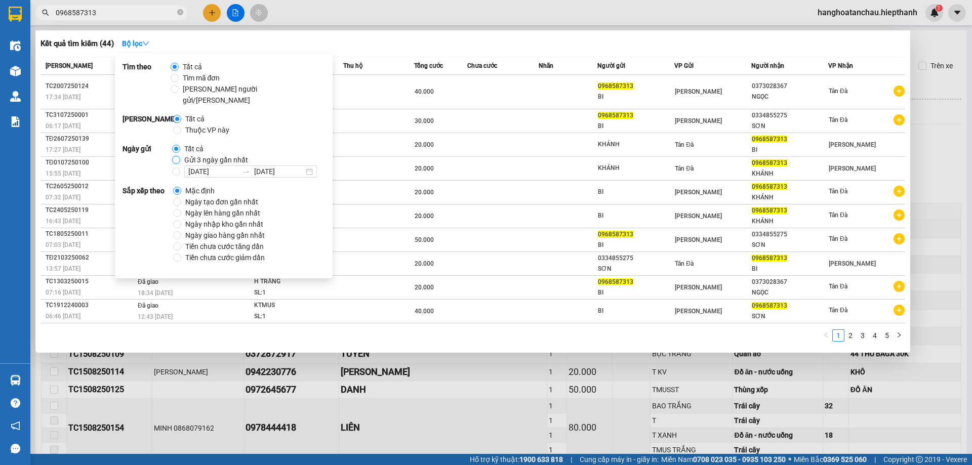
click at [175, 156] on input "Gửi 3 ngày gần nhất" at bounding box center [176, 160] width 8 height 8
radio input "true"
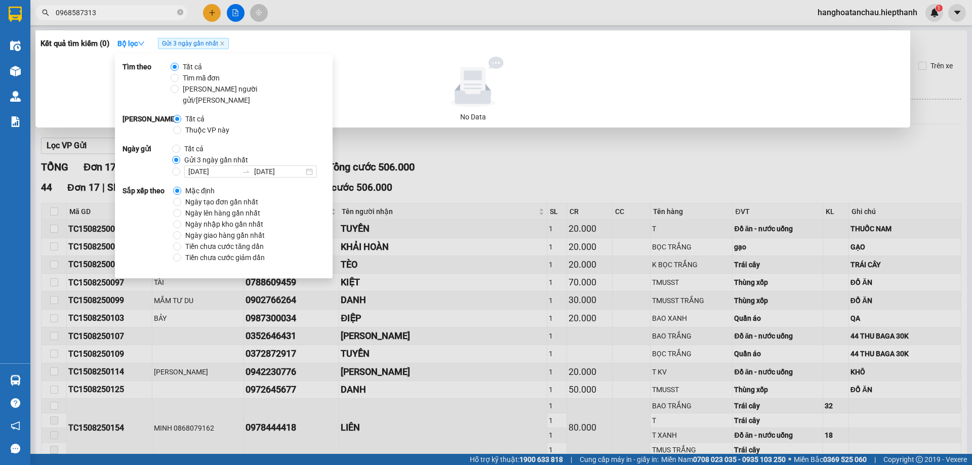
click at [400, 65] on div at bounding box center [473, 82] width 857 height 51
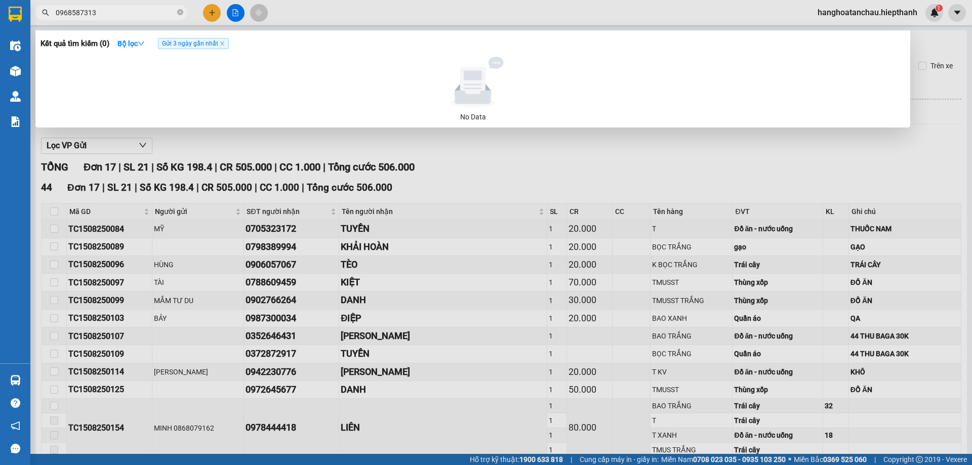
click at [101, 15] on input "0968587313" at bounding box center [116, 12] width 120 height 11
click at [224, 46] on icon "close" at bounding box center [222, 43] width 5 height 5
radio input "true"
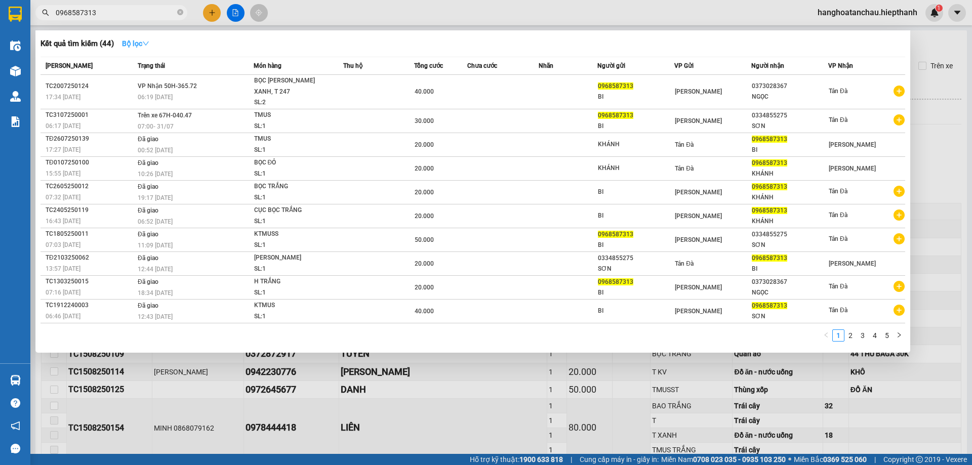
click at [136, 46] on strong "Bộ lọc" at bounding box center [135, 44] width 27 height 8
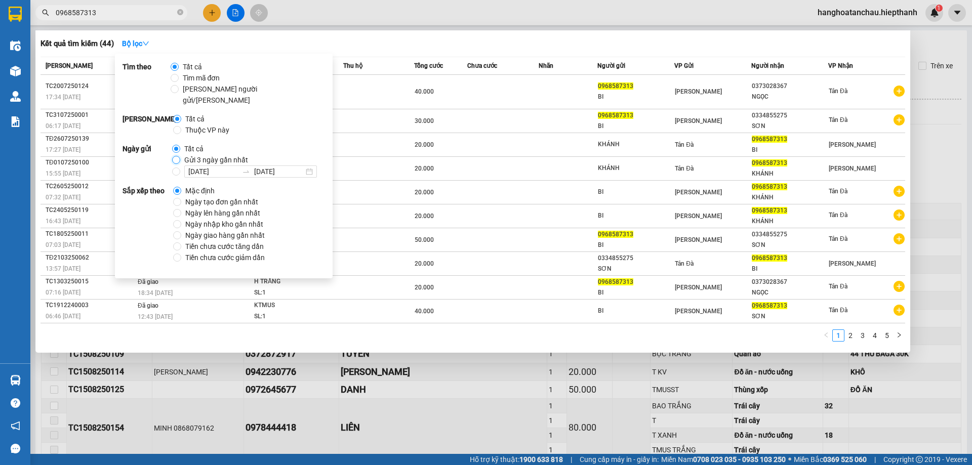
click at [175, 156] on input "Gửi 3 ngày gần nhất" at bounding box center [176, 160] width 8 height 8
radio input "true"
radio input "false"
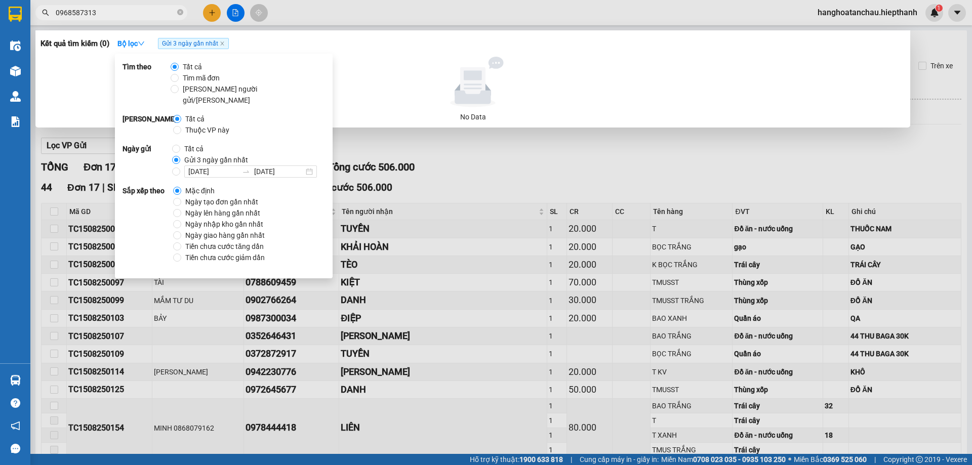
click at [433, 72] on icon at bounding box center [472, 82] width 93 height 51
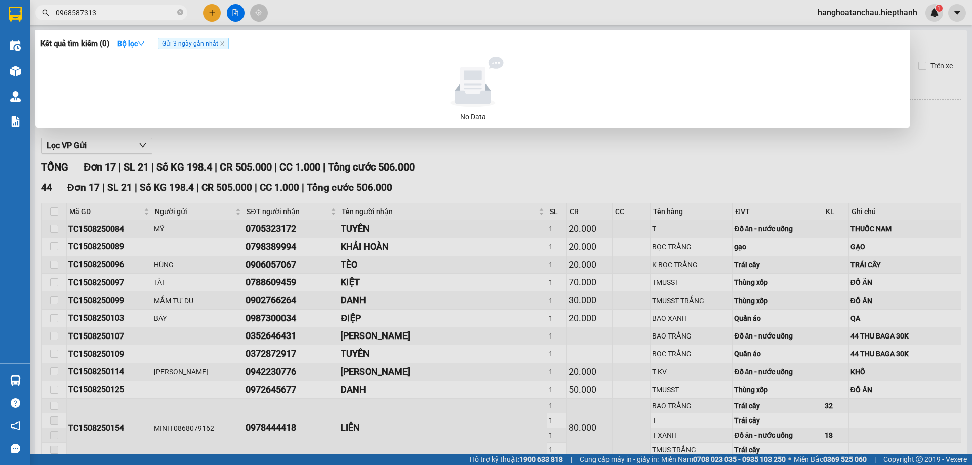
click at [126, 17] on input "0968587313" at bounding box center [116, 12] width 120 height 11
click at [223, 44] on icon "close" at bounding box center [222, 44] width 4 height 4
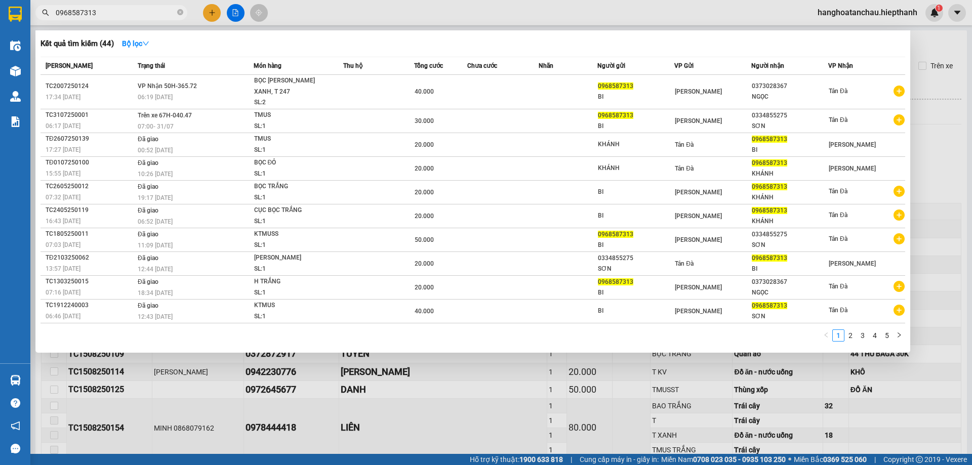
click at [157, 14] on input "0968587313" at bounding box center [116, 12] width 120 height 11
click at [133, 40] on strong "Bộ lọc" at bounding box center [135, 44] width 27 height 8
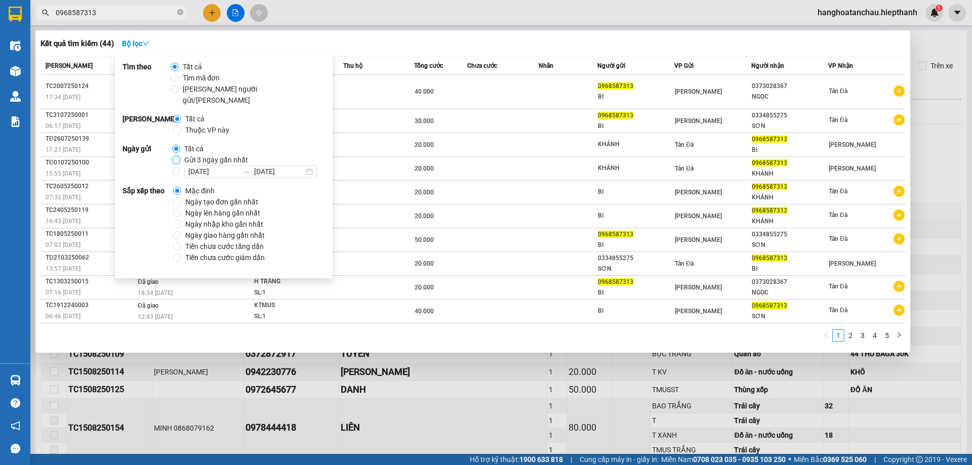
click at [173, 156] on input "Gửi 3 ngày gần nhất" at bounding box center [176, 160] width 8 height 8
radio input "true"
radio input "false"
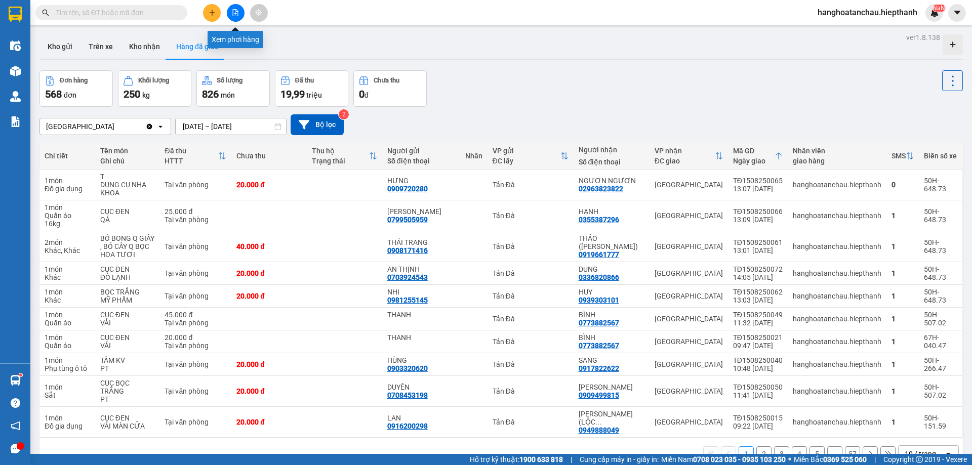
click at [239, 12] on button at bounding box center [236, 13] width 18 height 18
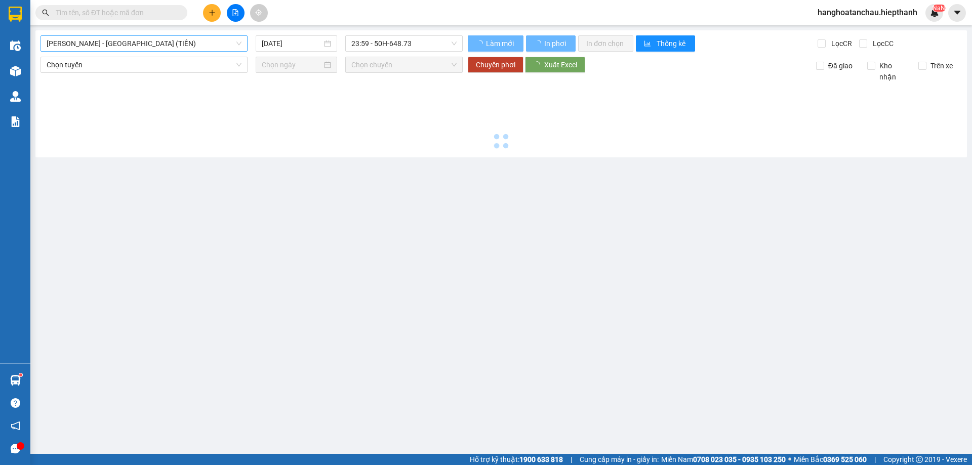
type input "16/08/2025"
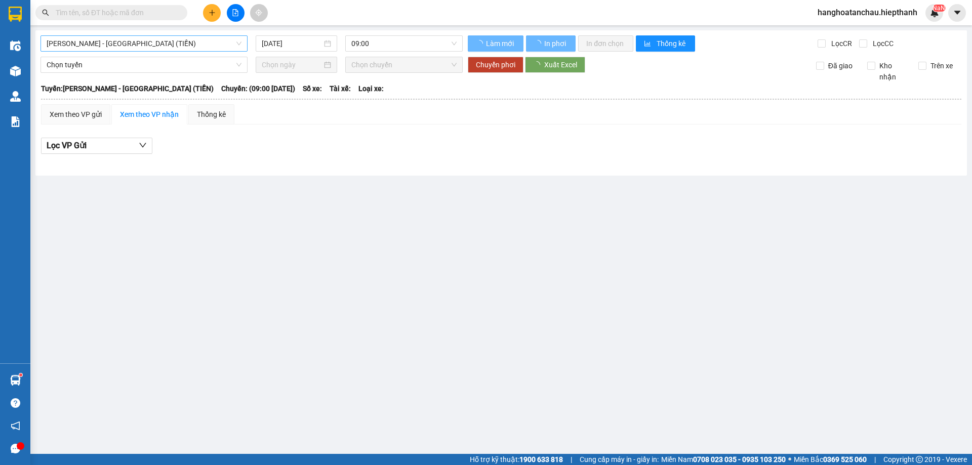
click at [91, 41] on span "Hồ Chí Minh - Tân Châu (TIỀN)" at bounding box center [144, 43] width 195 height 15
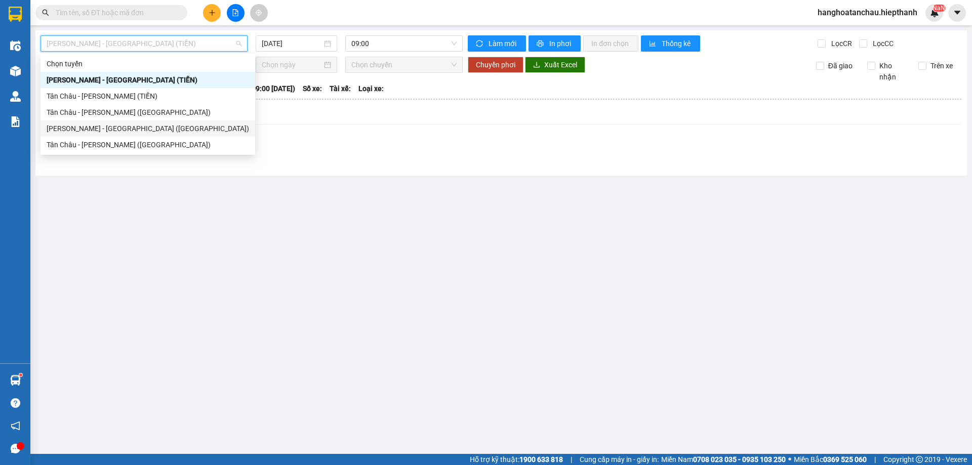
click at [81, 130] on div "Hồ Chí Minh - Tân Châu (Giường)" at bounding box center [148, 128] width 203 height 11
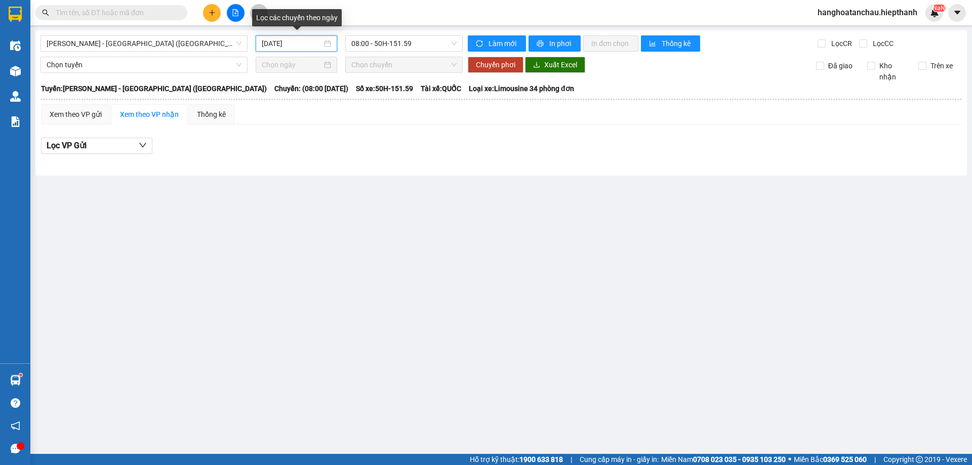
click at [272, 43] on input "16/08/2025" at bounding box center [292, 43] width 60 height 11
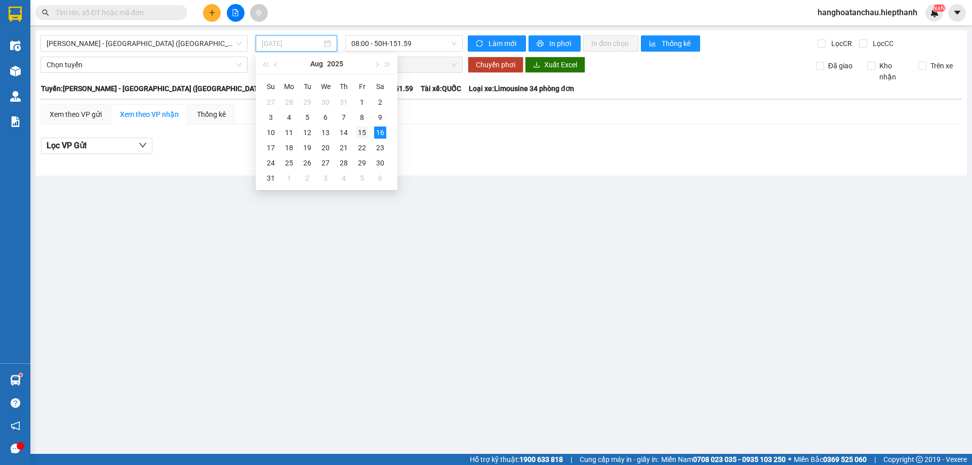
click at [366, 131] on div "15" at bounding box center [362, 133] width 12 height 12
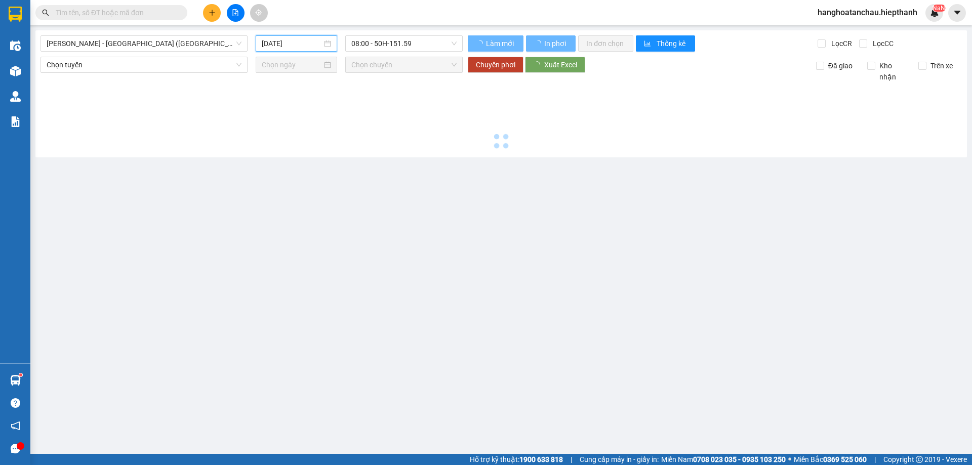
type input "15/08/2025"
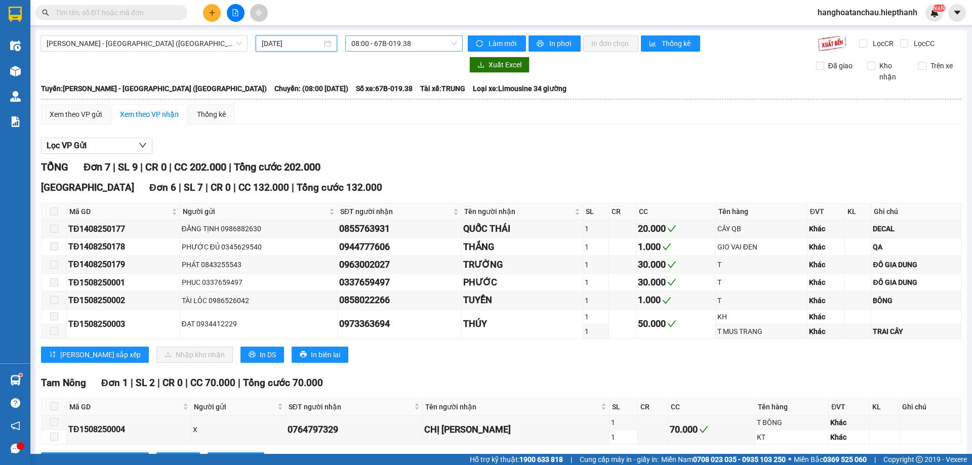
drag, startPoint x: 369, startPoint y: 48, endPoint x: 374, endPoint y: 46, distance: 5.7
click at [374, 46] on span "08:00 - 67B-019.38" at bounding box center [404, 43] width 105 height 15
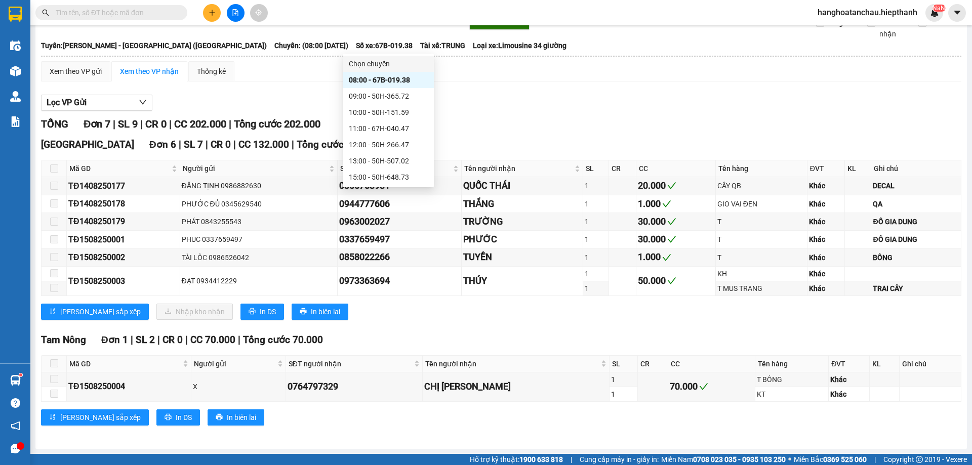
scroll to position [81, 0]
click at [373, 161] on div "21:00 - 67B-019.38" at bounding box center [388, 160] width 79 height 11
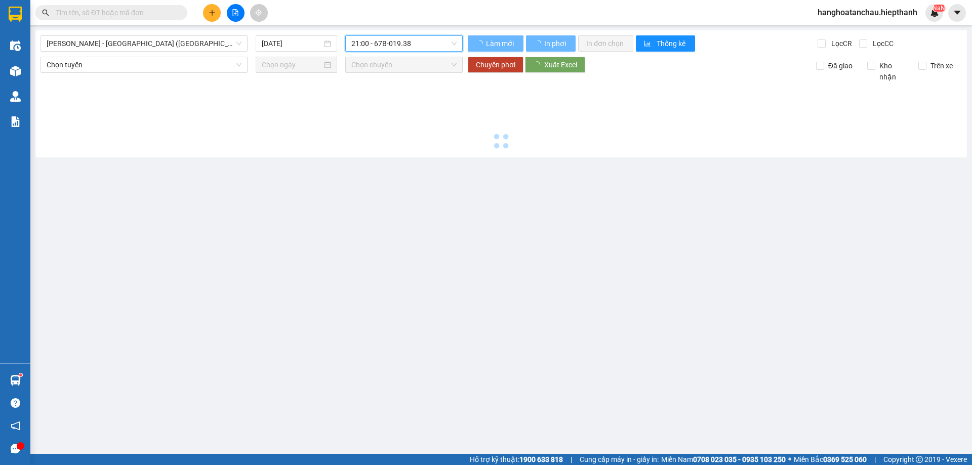
scroll to position [0, 0]
